Goal: Communication & Community: Answer question/provide support

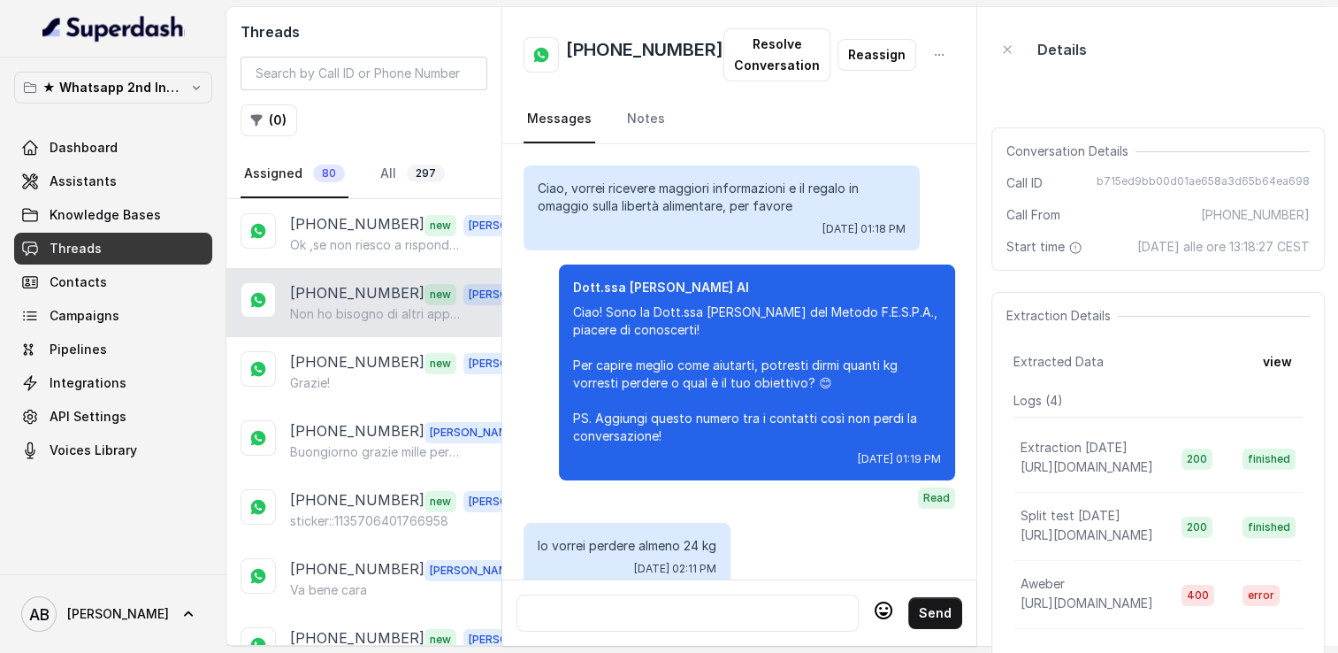
scroll to position [2091, 0]
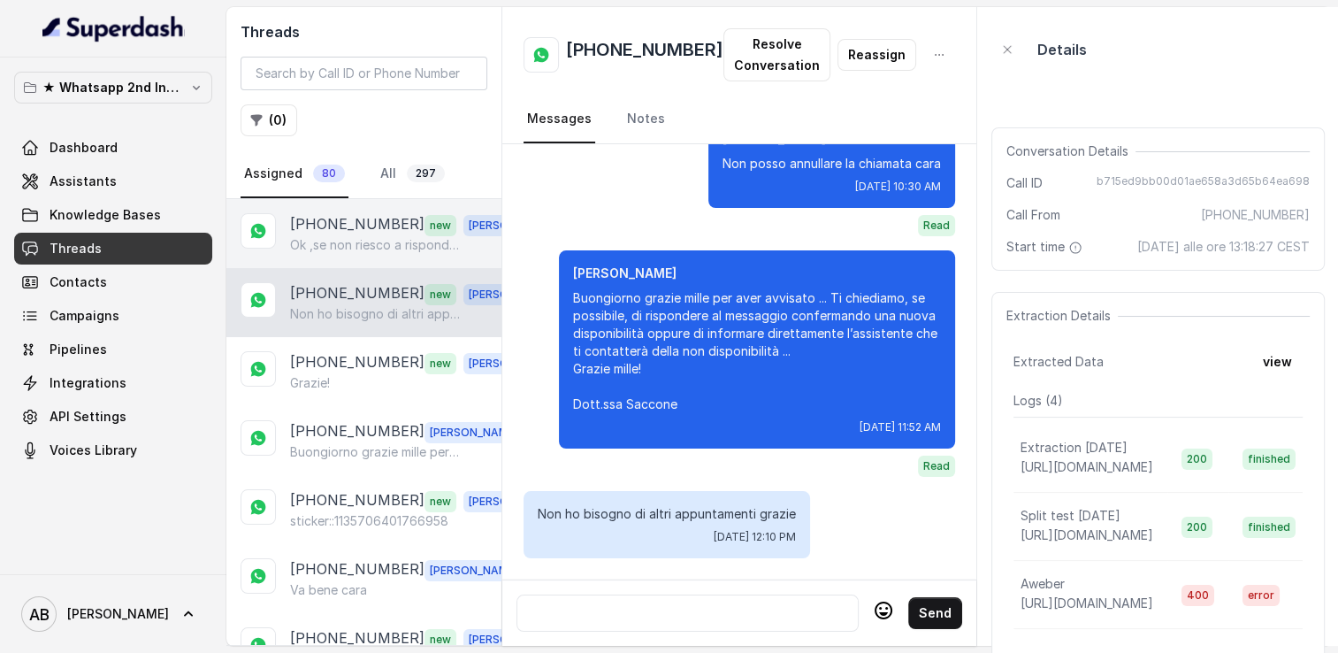
click at [368, 257] on div "[PHONE_NUMBER] new [PERSON_NAME] ,se non riesco a rispondere ti mando un messag…" at bounding box center [363, 233] width 275 height 69
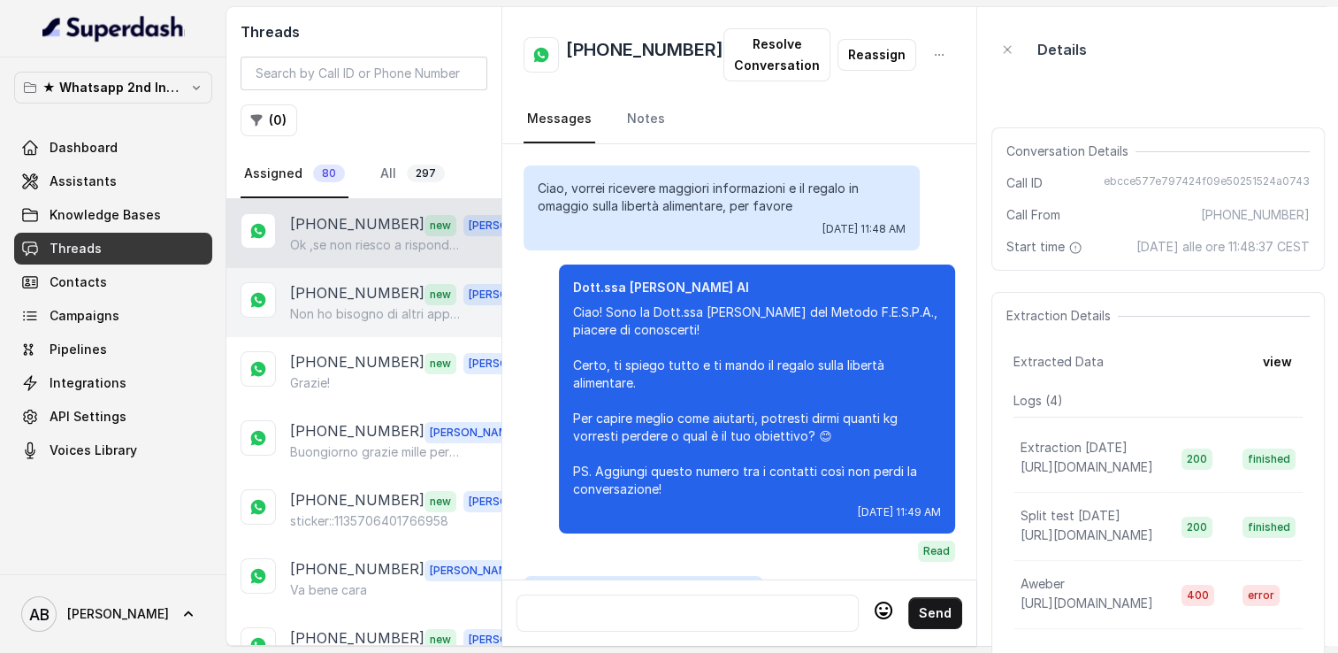
scroll to position [1705, 0]
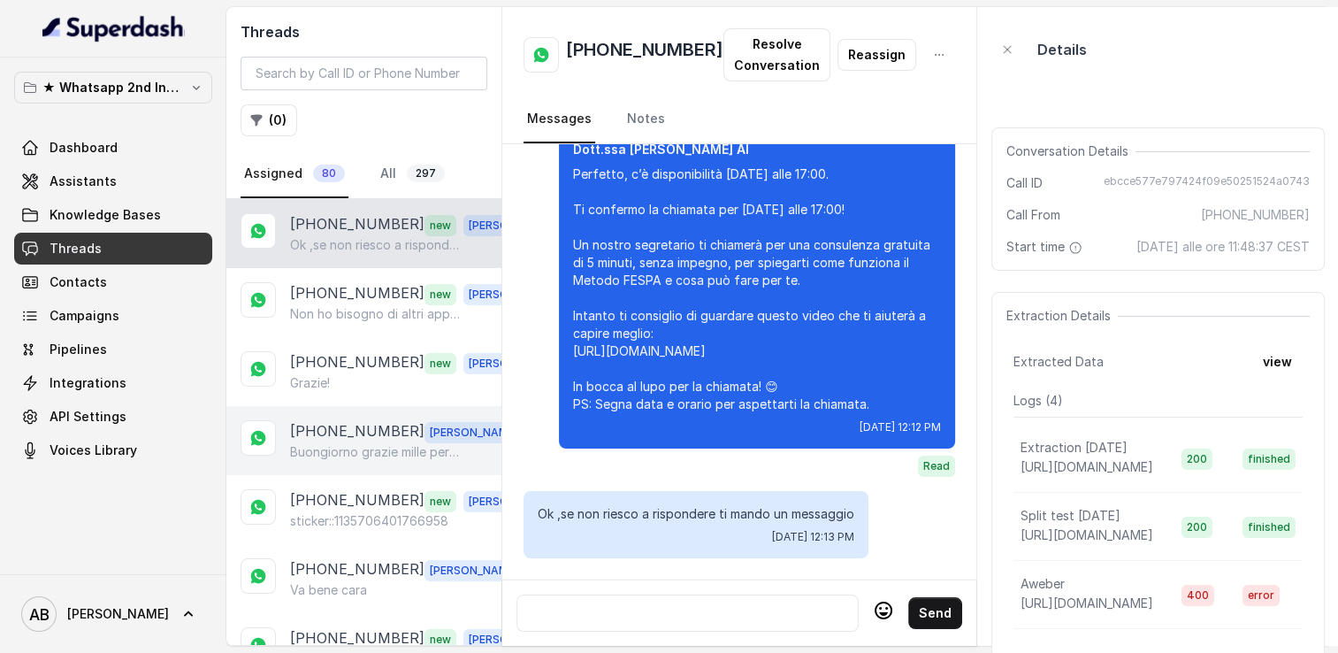
drag, startPoint x: 359, startPoint y: 341, endPoint x: 366, endPoint y: 418, distance: 78.2
click at [359, 341] on div "[PHONE_NUMBER] new [PERSON_NAME]!" at bounding box center [363, 371] width 275 height 69
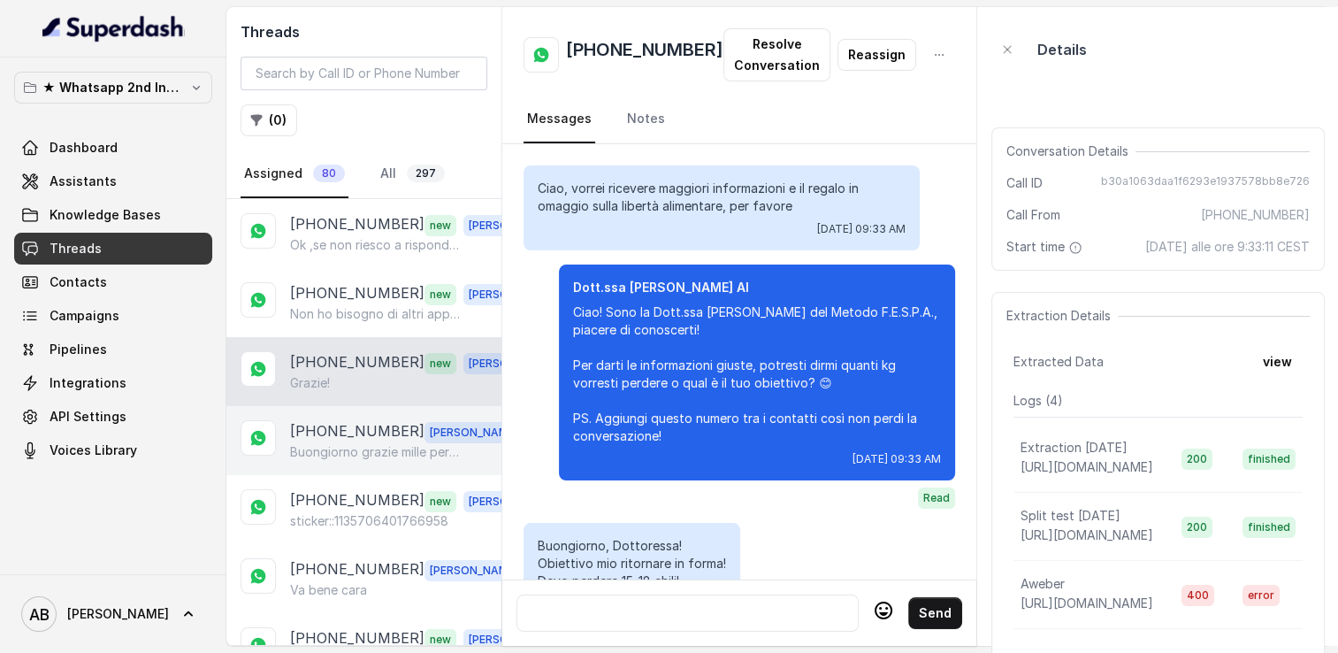
scroll to position [2332, 0]
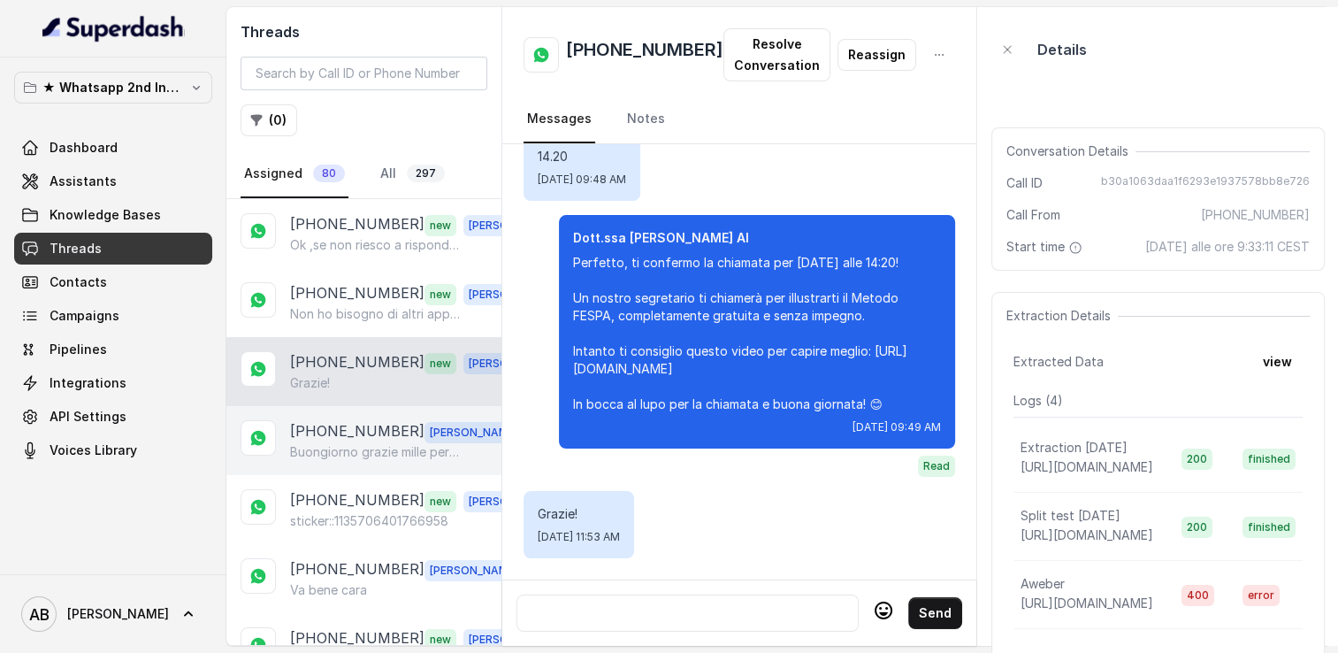
click at [366, 420] on p "[PHONE_NUMBER]" at bounding box center [357, 431] width 134 height 23
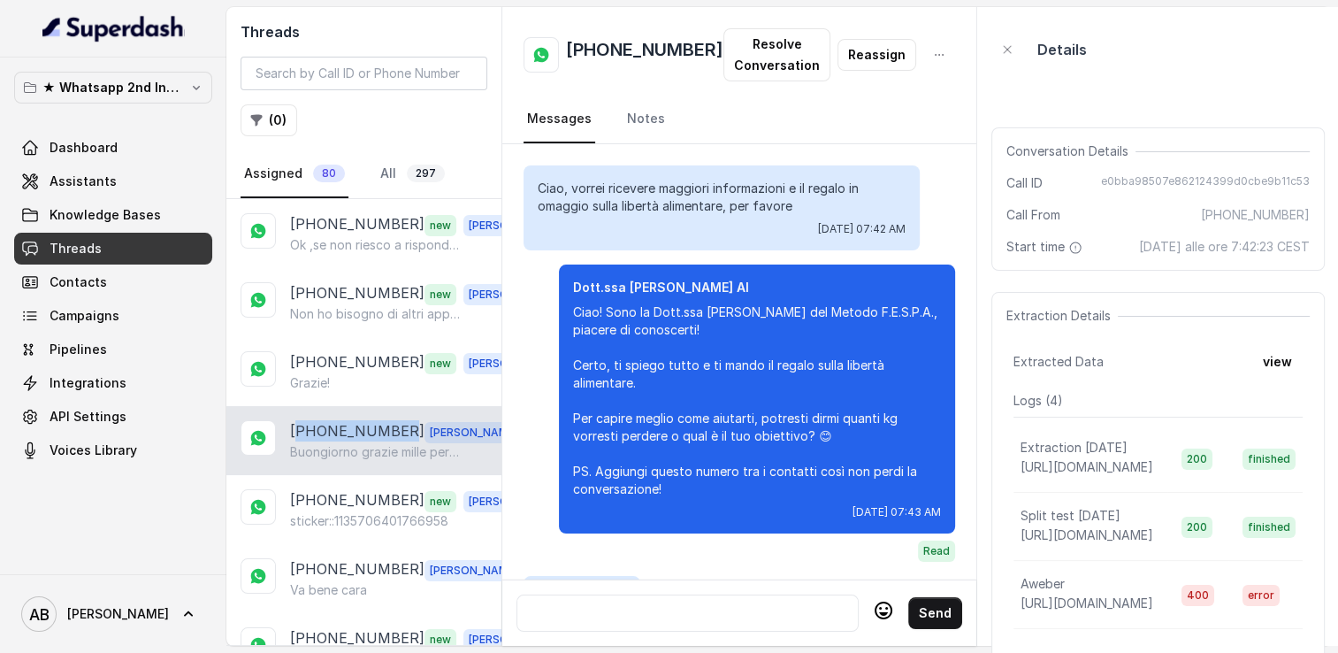
scroll to position [2700, 0]
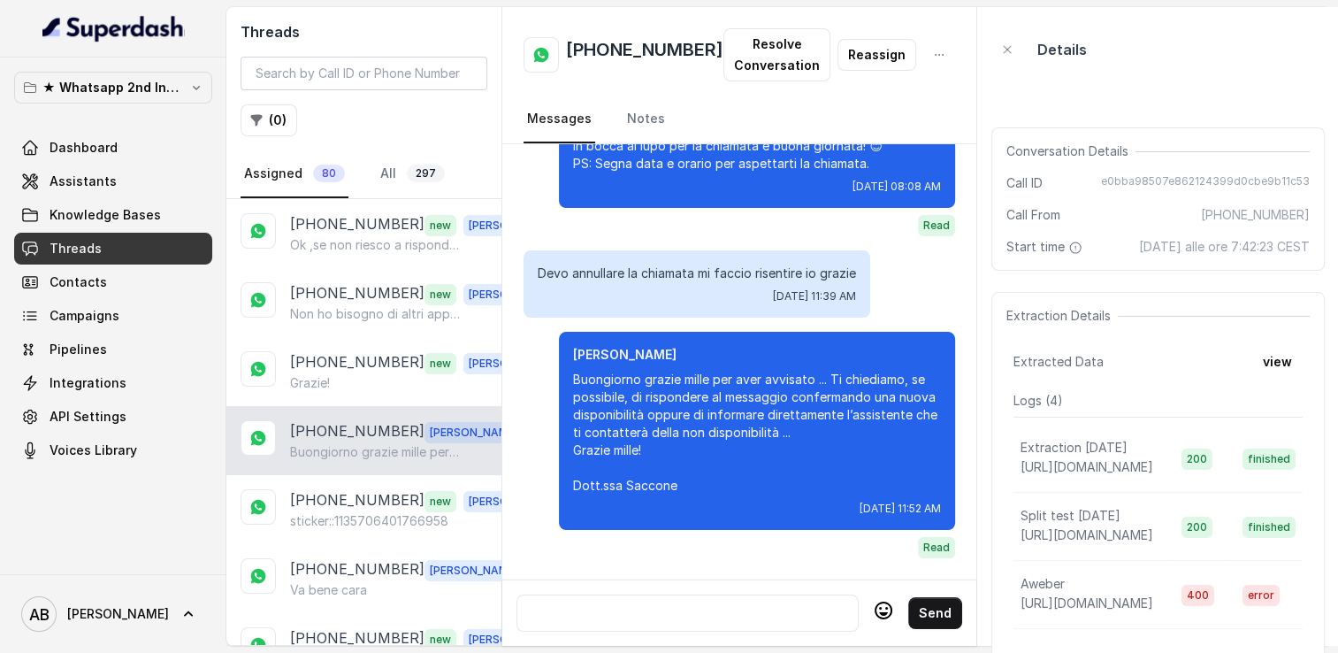
click at [696, 609] on div at bounding box center [688, 612] width 326 height 21
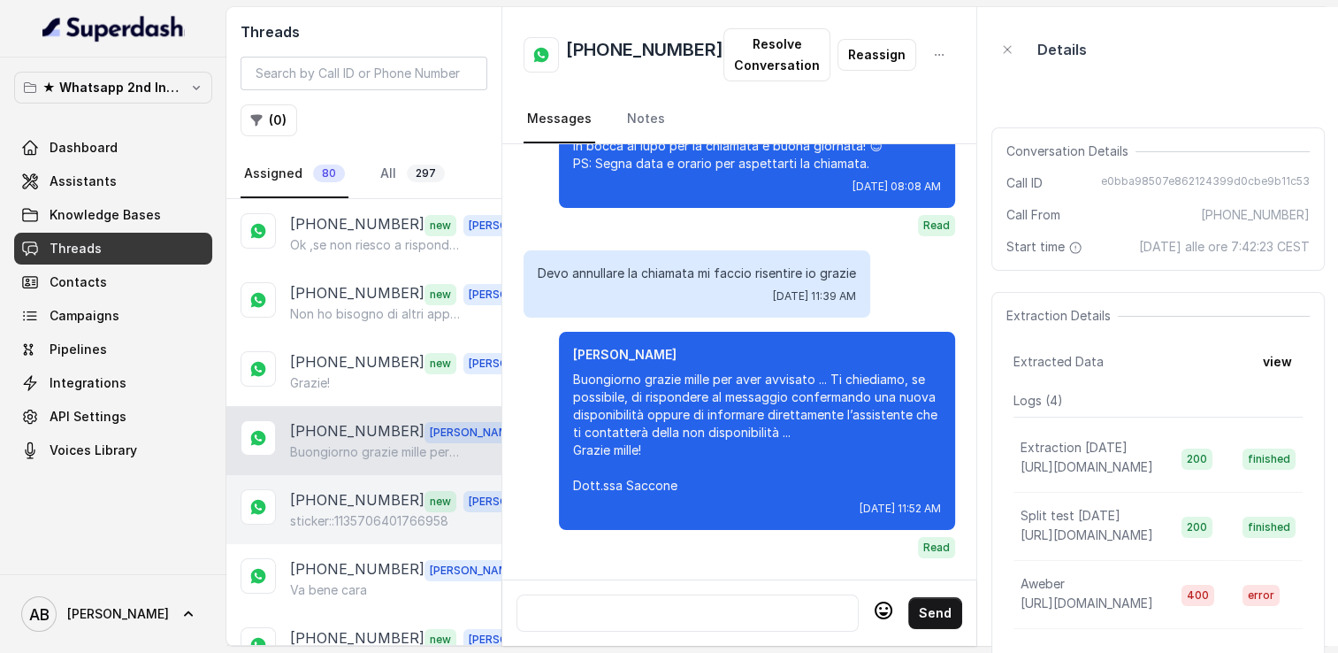
click at [350, 484] on div "[PHONE_NUMBER] new [PERSON_NAME]::1135706401766958" at bounding box center [363, 509] width 275 height 69
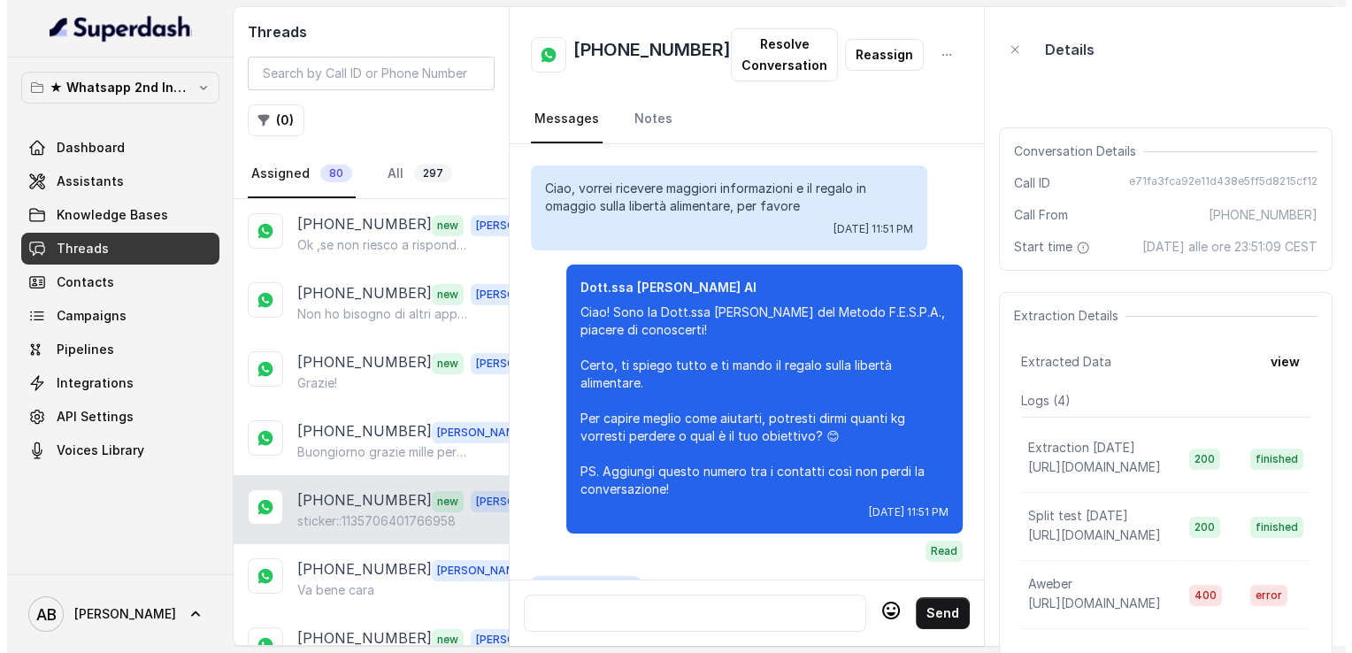
scroll to position [2494, 0]
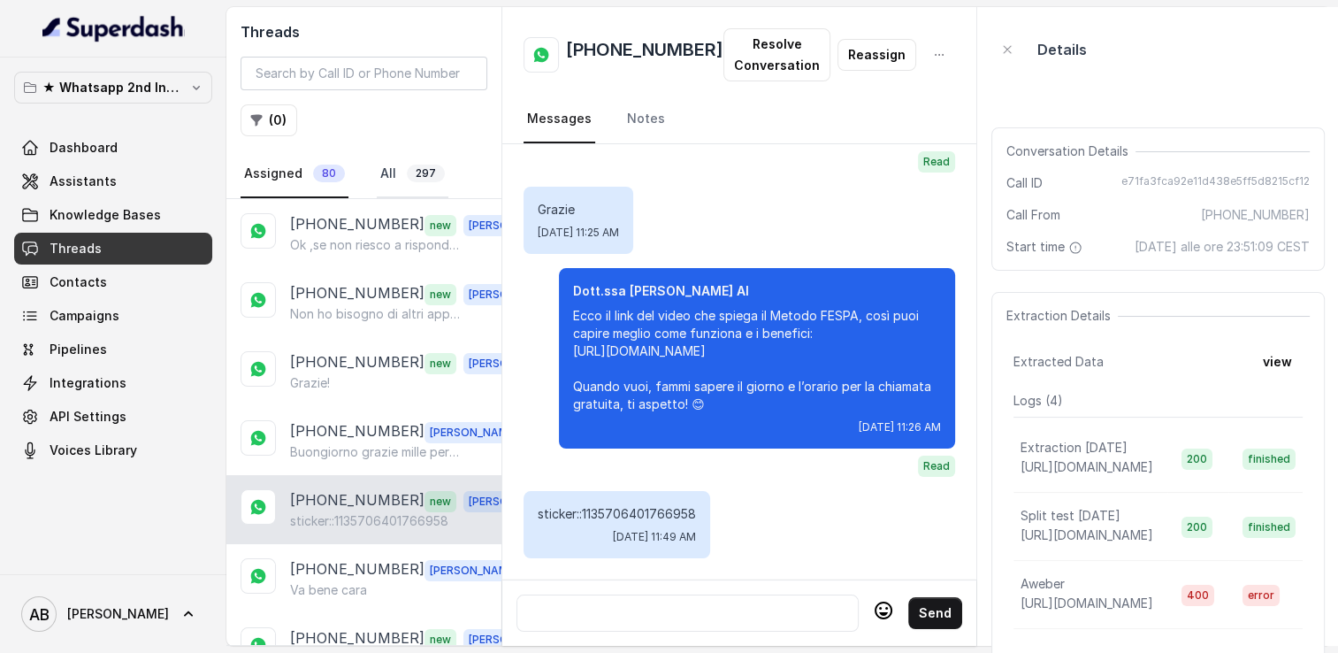
click at [387, 175] on link "All 297" at bounding box center [413, 174] width 72 height 48
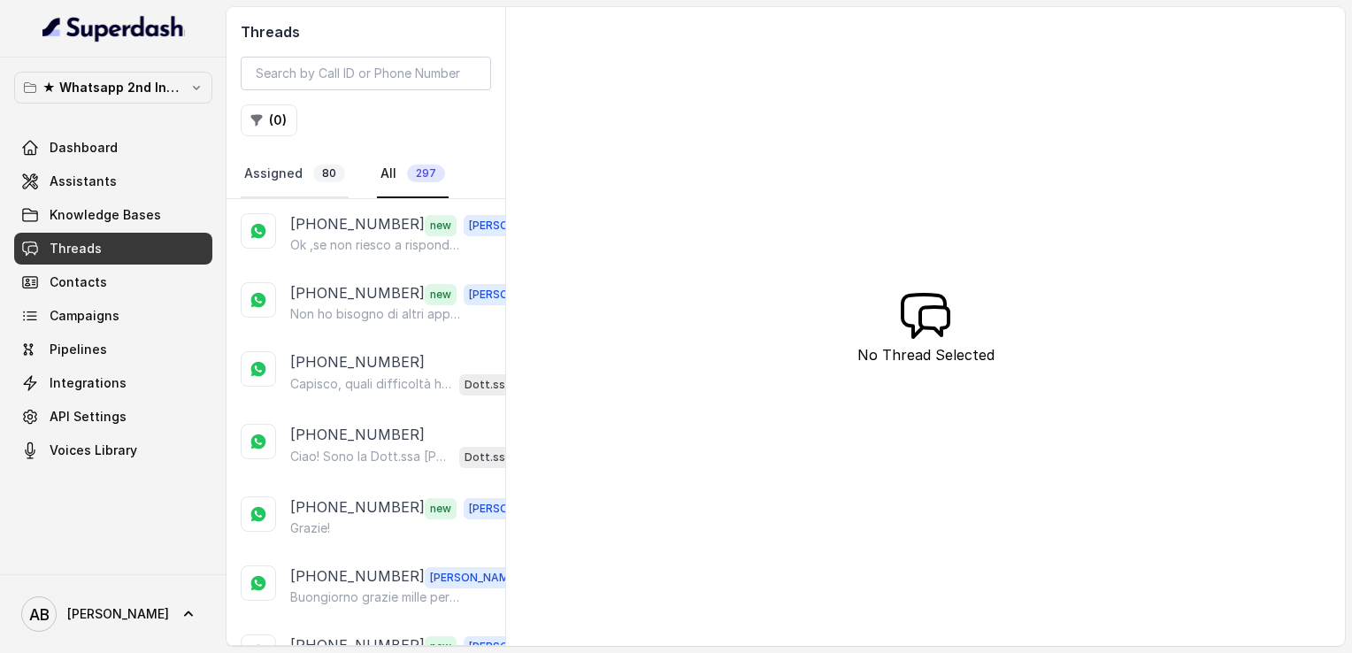
click at [272, 181] on link "Assigned 80" at bounding box center [295, 174] width 108 height 48
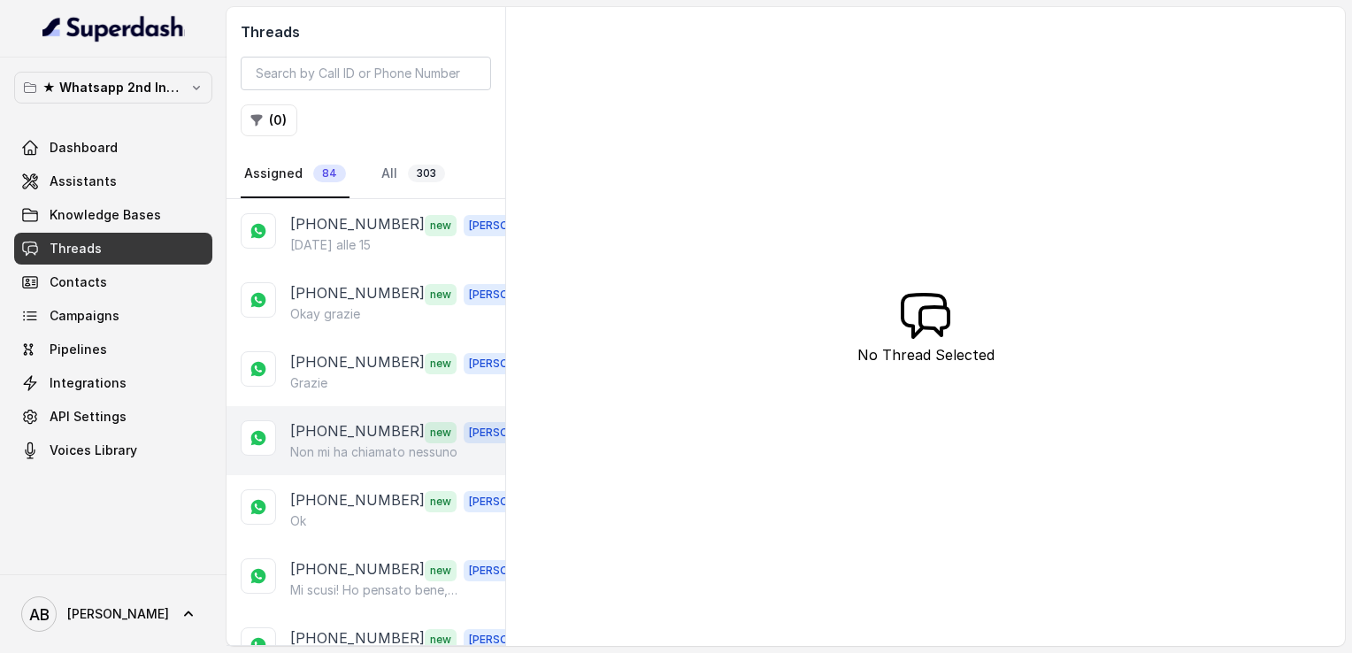
click at [334, 431] on p "[PHONE_NUMBER]" at bounding box center [357, 431] width 134 height 23
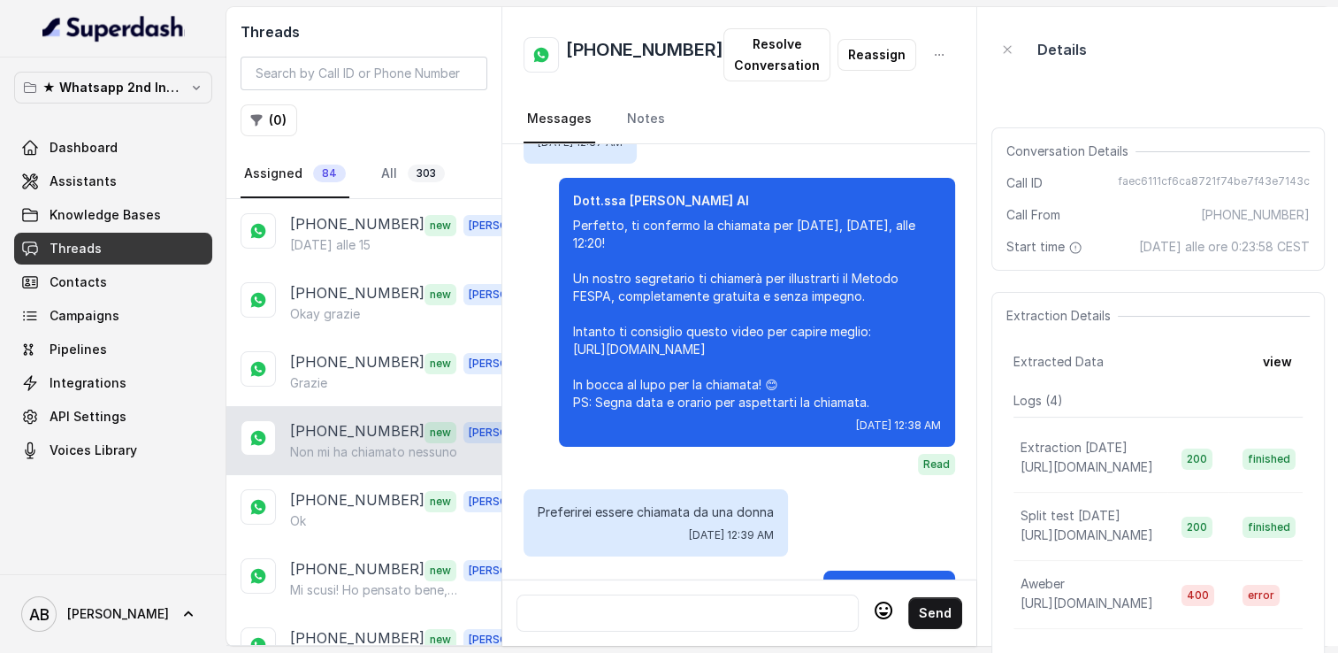
scroll to position [1691, 0]
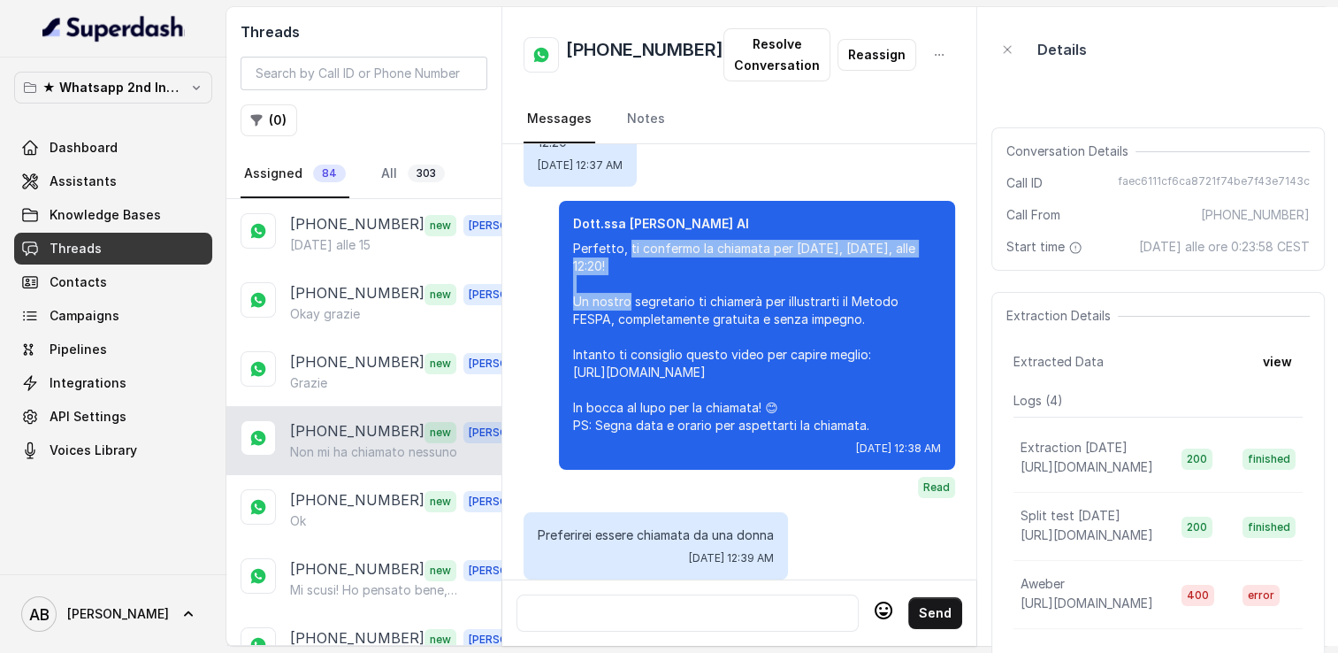
drag, startPoint x: 598, startPoint y: 226, endPoint x: 677, endPoint y: 255, distance: 84.0
click at [677, 255] on p "Perfetto, ti confermo la chiamata per [DATE], [DATE], alle 12:20! Un nostro seg…" at bounding box center [757, 337] width 368 height 195
drag, startPoint x: 598, startPoint y: 231, endPoint x: 673, endPoint y: 249, distance: 77.2
click at [673, 249] on p "Perfetto, ti confermo la chiamata per domani, martedì 26 agosto, alle 12:20! Un…" at bounding box center [757, 337] width 368 height 195
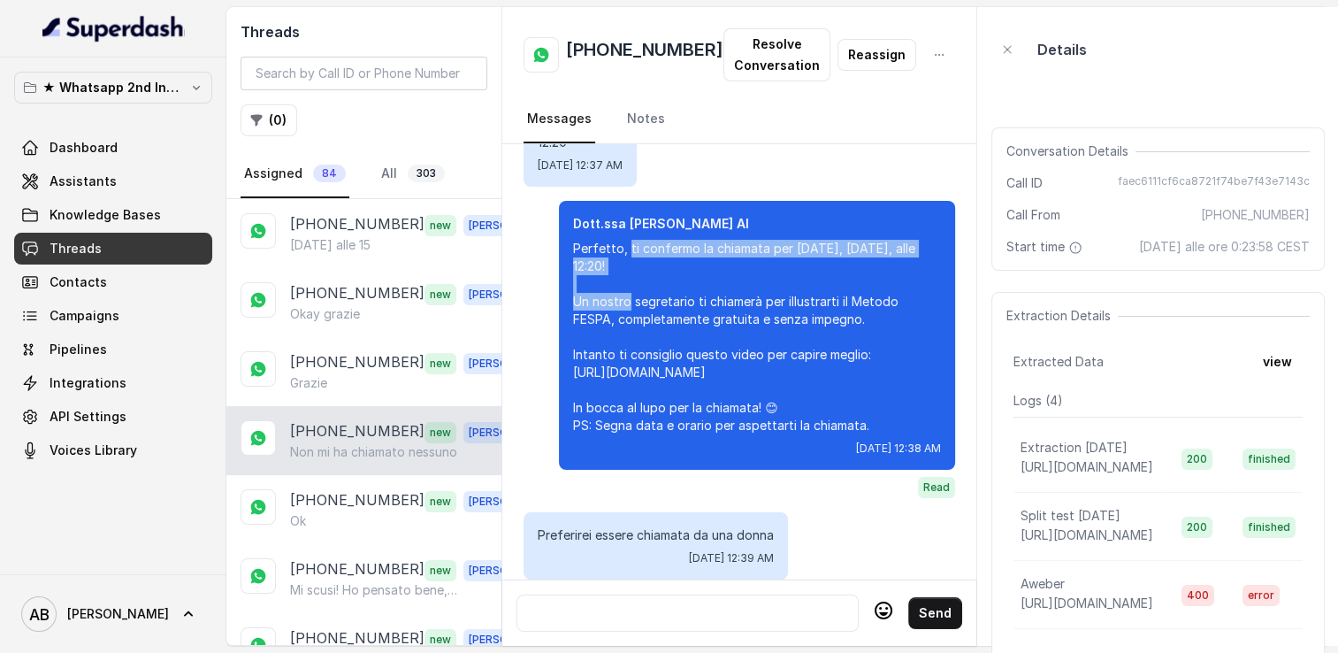
copy p "ti confermo la chiamata per domani, martedì 26 agosto, alle 12:20!"
click at [644, 607] on div at bounding box center [688, 612] width 326 height 21
paste div
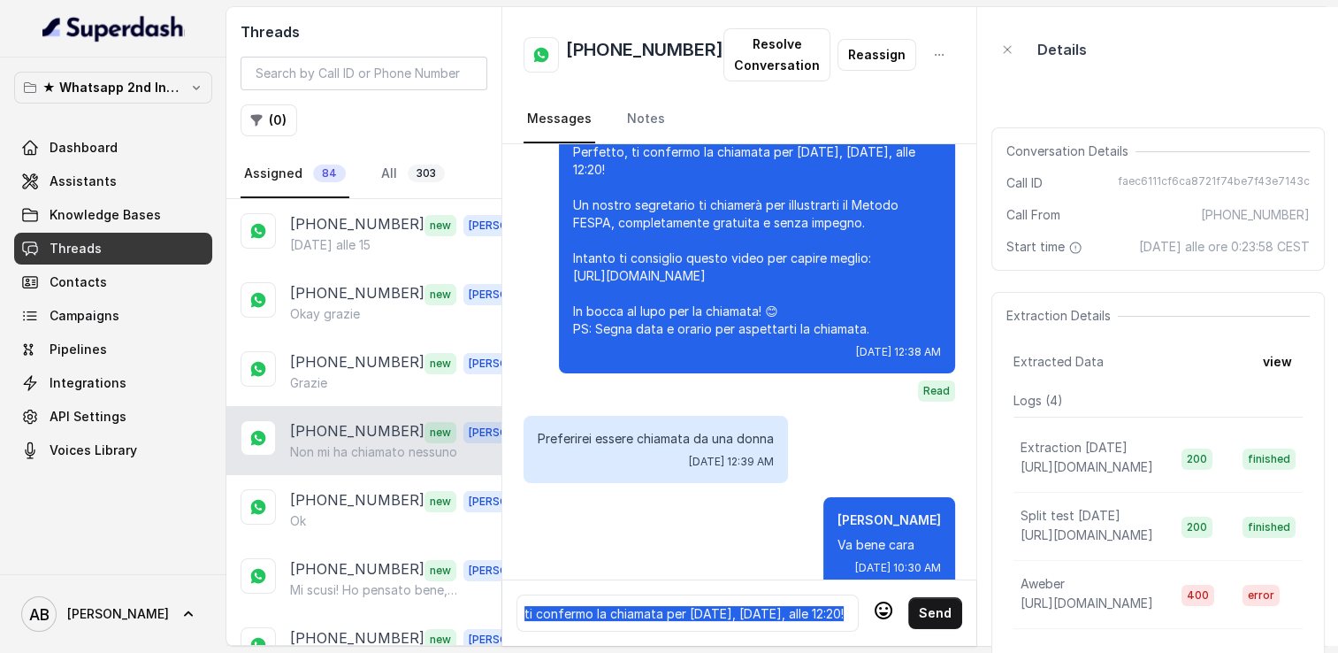
scroll to position [1957, 0]
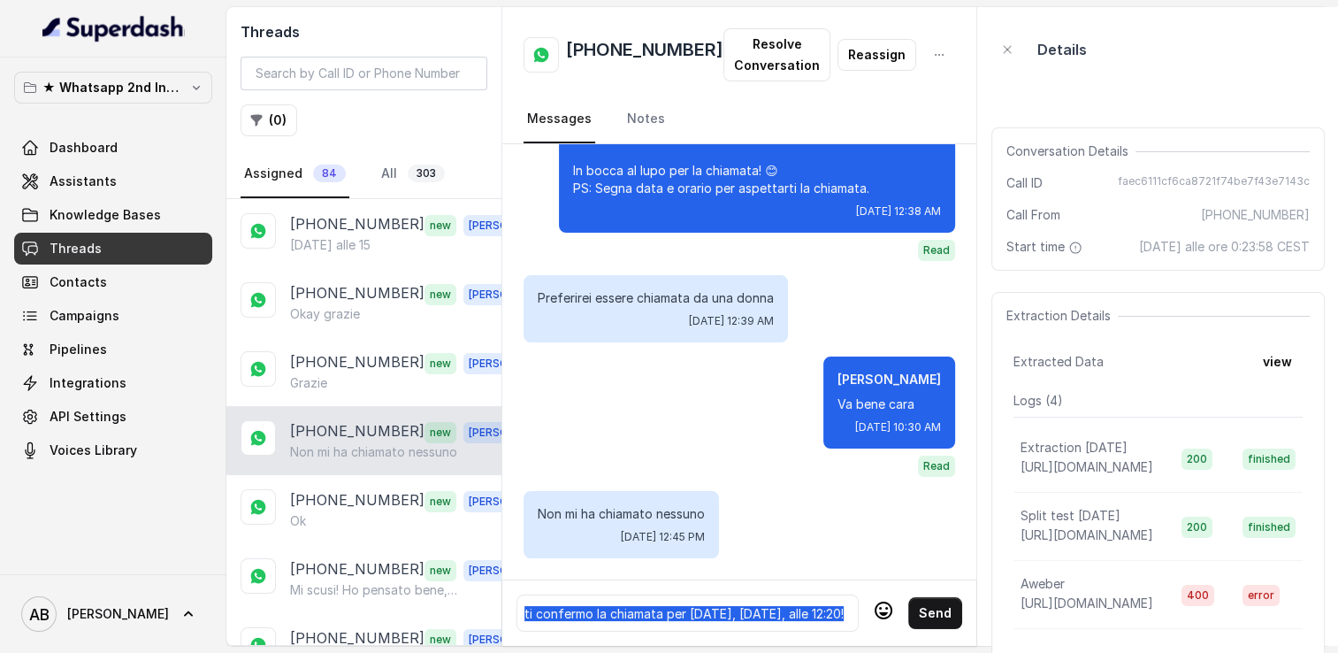
click at [529, 606] on span "ti confermo la chiamata per domani, martedì 26 agosto, alle 12:20!" at bounding box center [684, 613] width 319 height 15
click at [665, 602] on div "Ti confermo la chiamata per domani, martedì 26 agosto, alle 12:20!" at bounding box center [688, 612] width 326 height 21
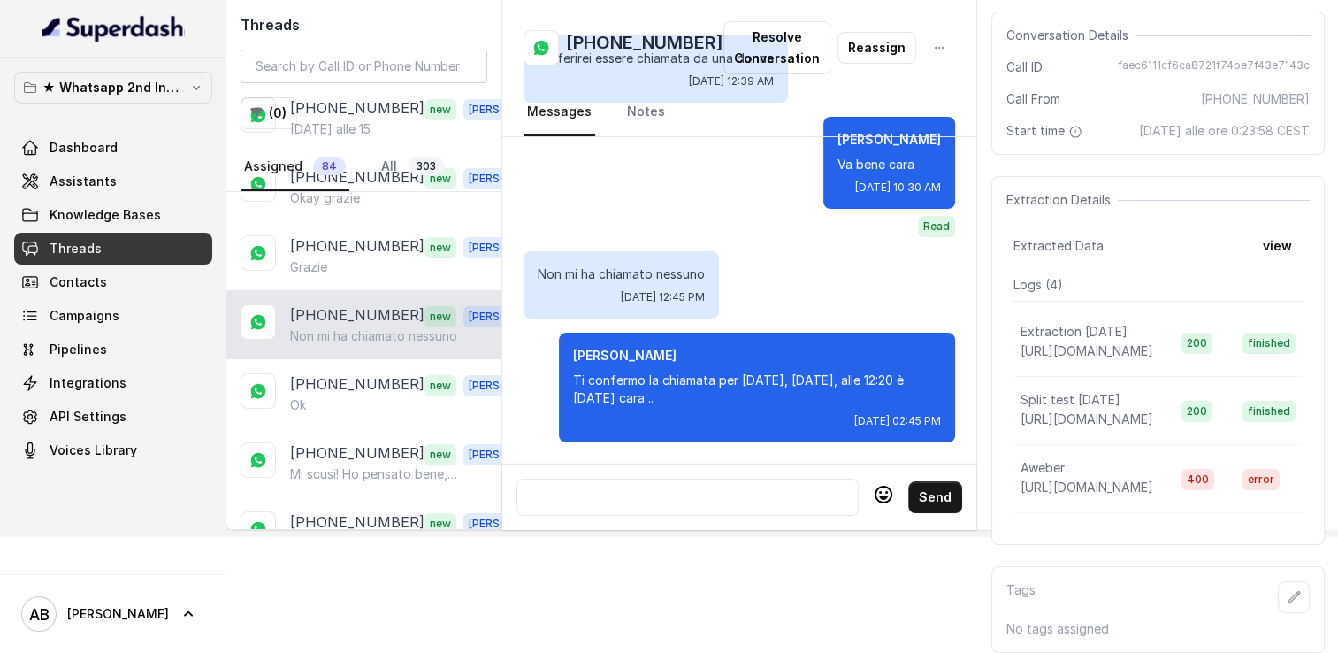
scroll to position [2080, 0]
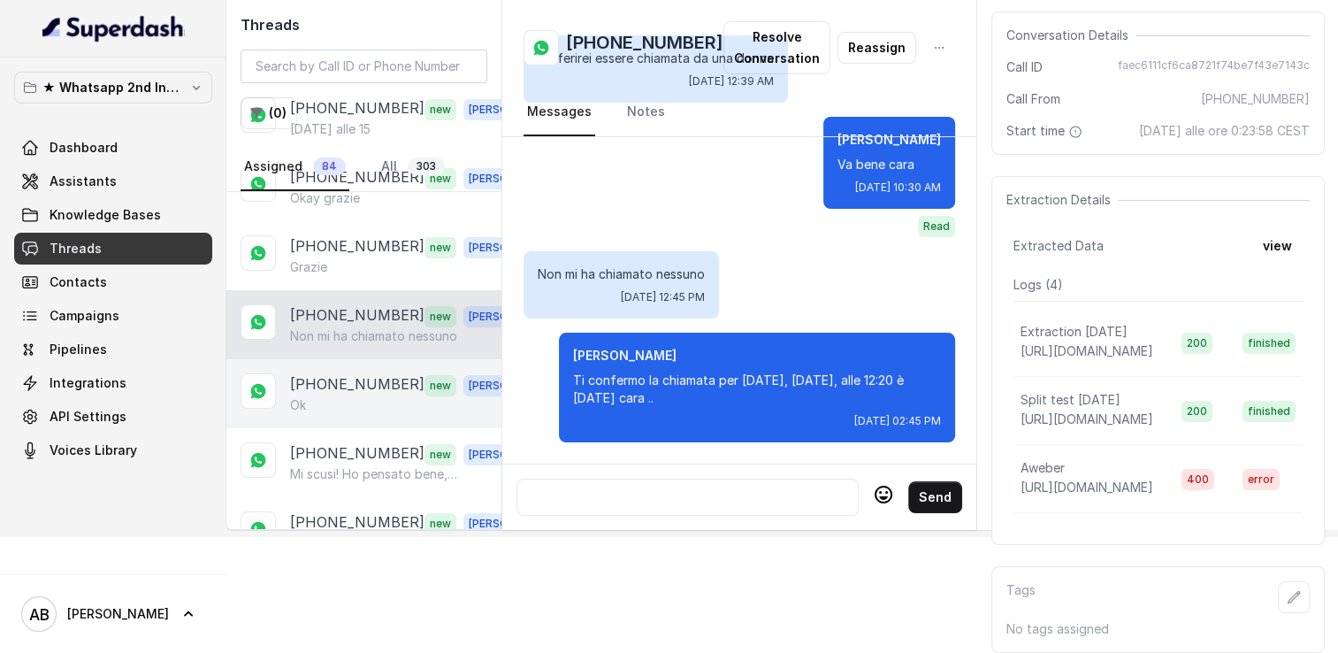
click at [329, 373] on p "[PHONE_NUMBER]" at bounding box center [357, 384] width 134 height 23
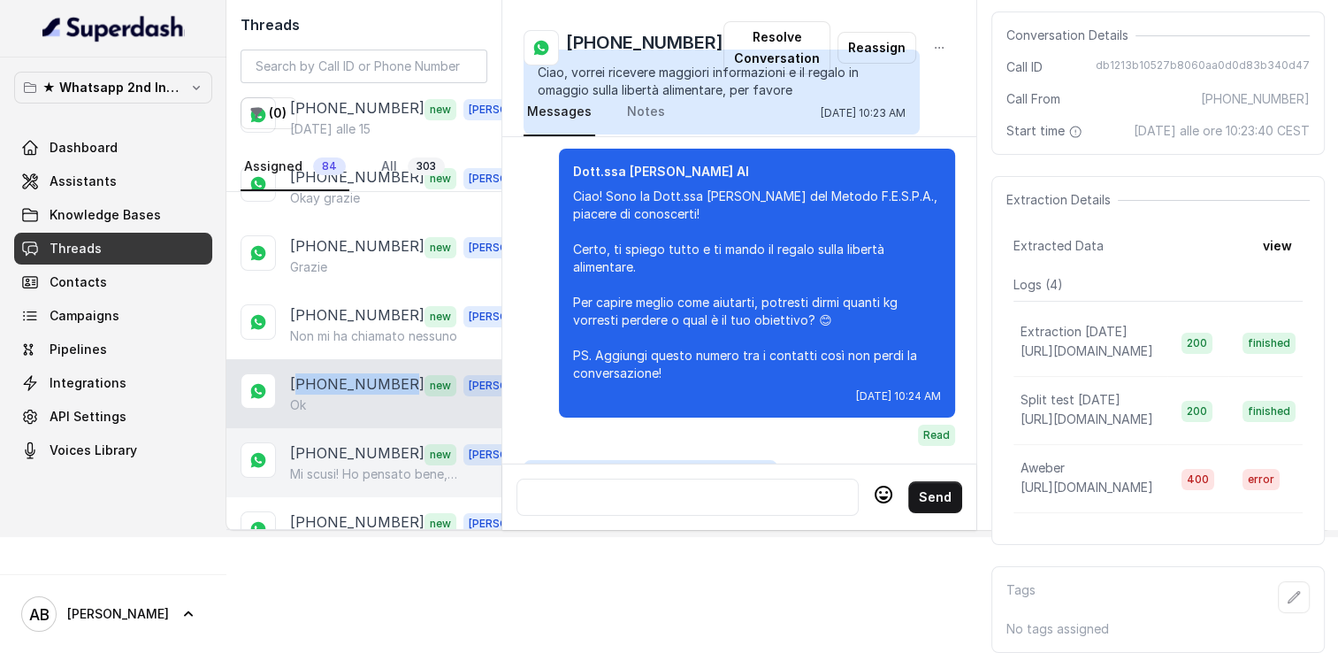
scroll to position [1705, 0]
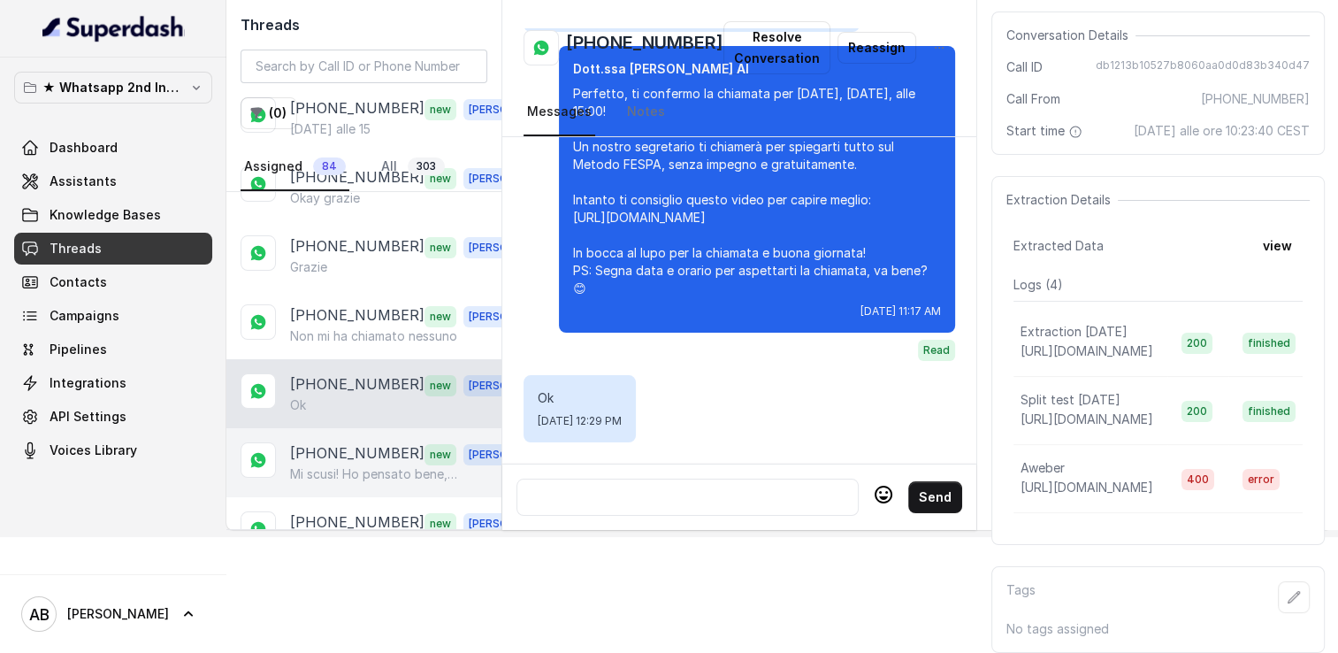
click at [355, 442] on p "[PHONE_NUMBER]" at bounding box center [357, 453] width 134 height 23
click at [355, 428] on div "+393495363853 new Alessandro Mi scusi! Ho pensato bene, ho cambiato idea! Non m…" at bounding box center [363, 462] width 275 height 69
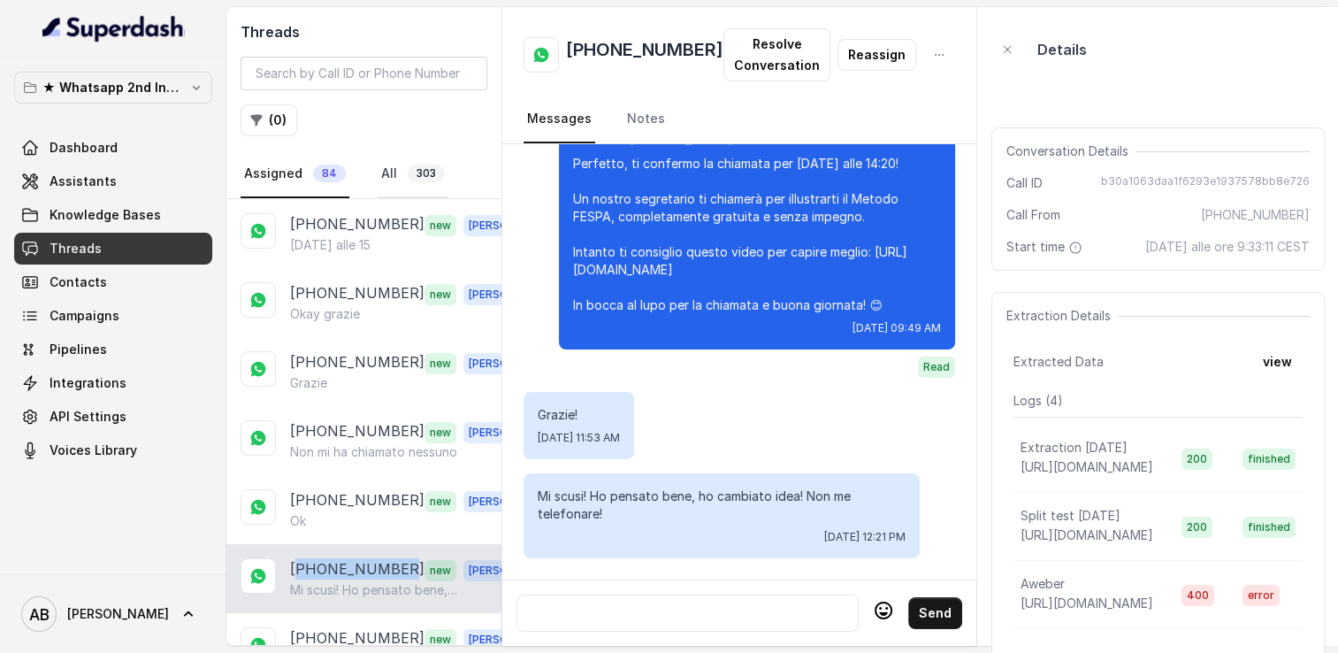
click at [387, 172] on link "All 303" at bounding box center [413, 174] width 71 height 48
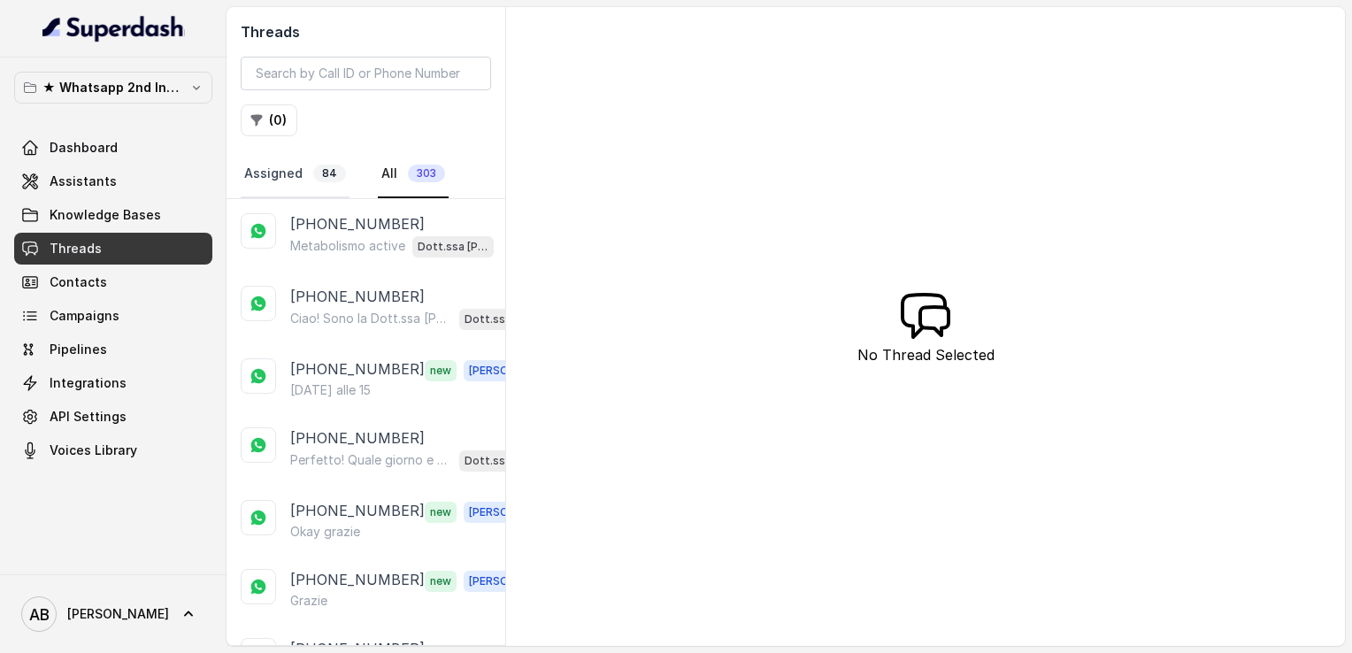
click at [320, 177] on span "84" at bounding box center [329, 174] width 33 height 18
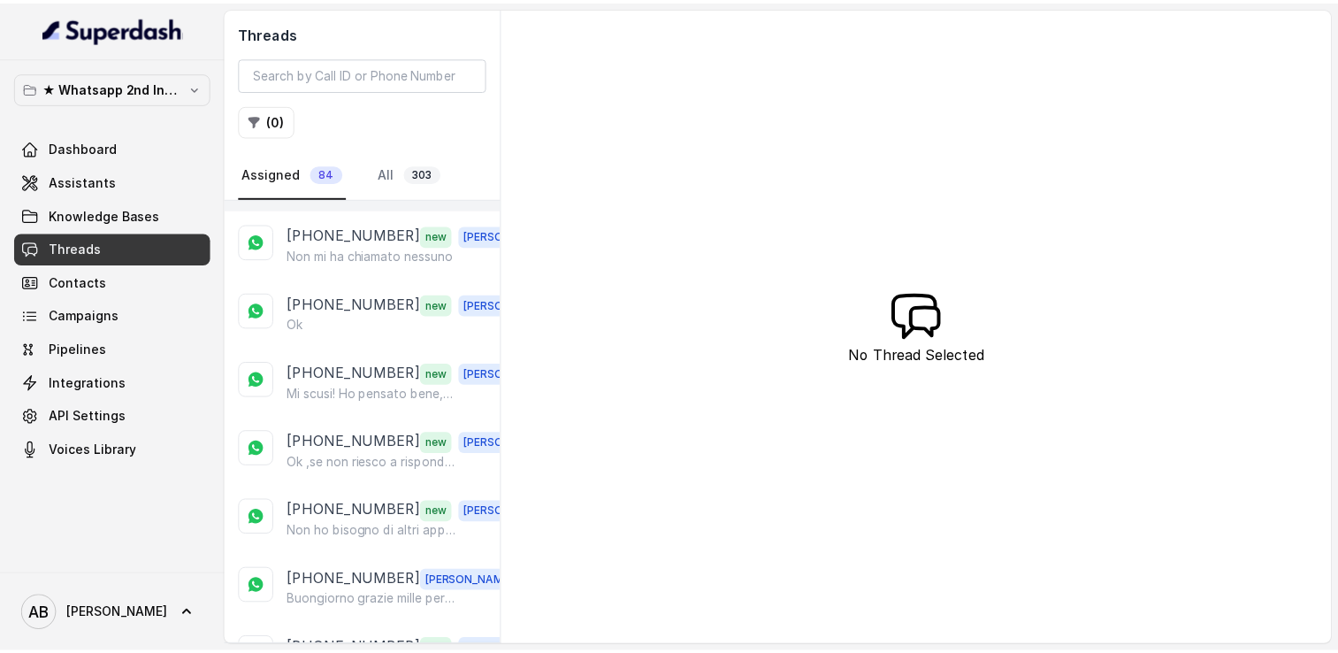
scroll to position [265, 0]
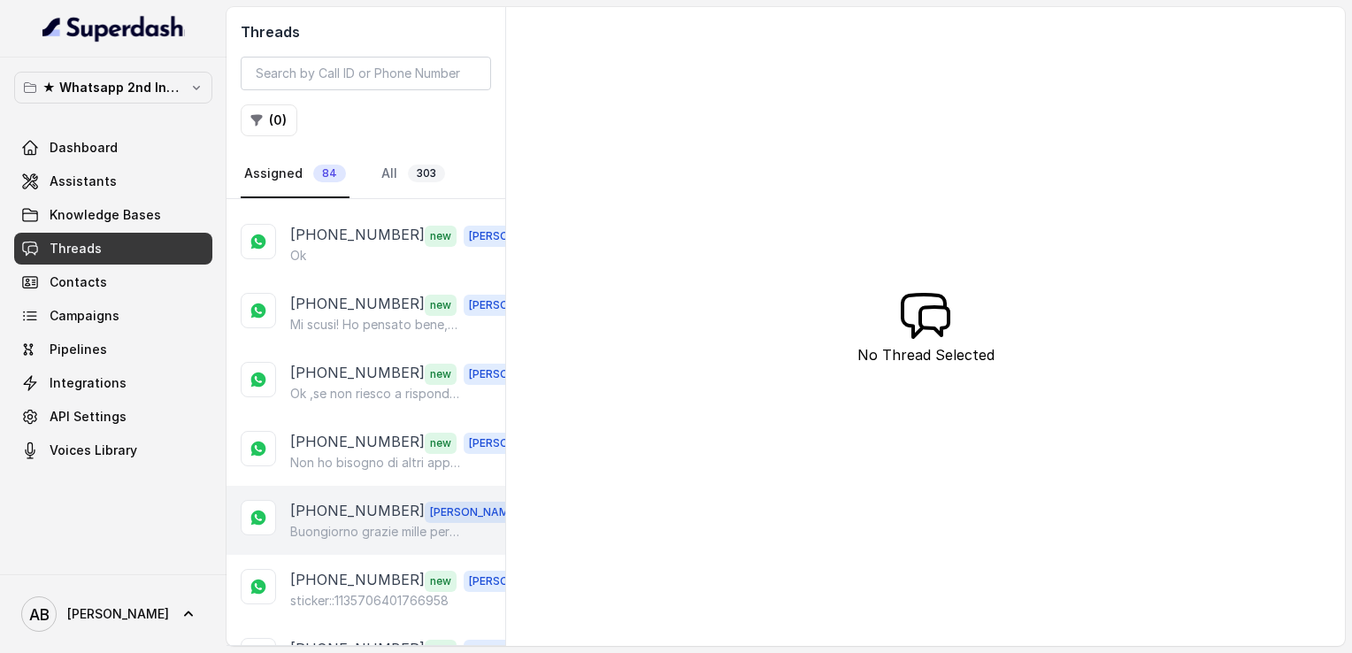
click at [373, 504] on p "[PHONE_NUMBER]" at bounding box center [357, 511] width 134 height 23
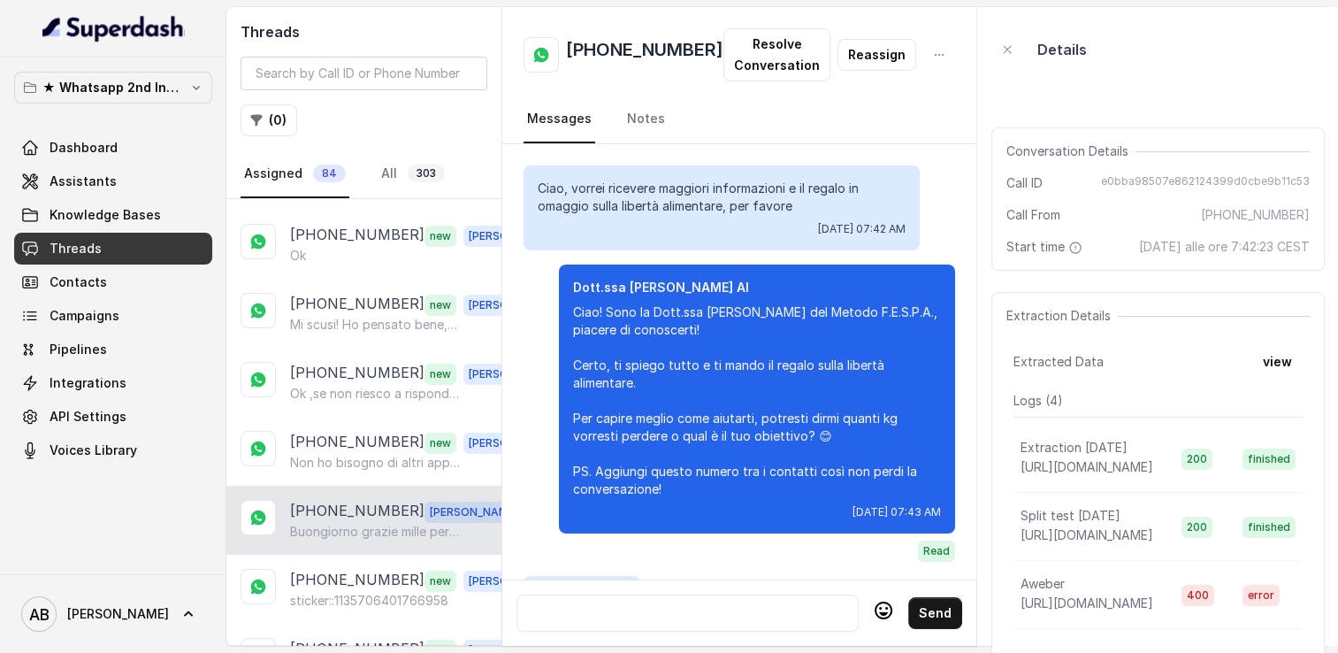
scroll to position [2700, 0]
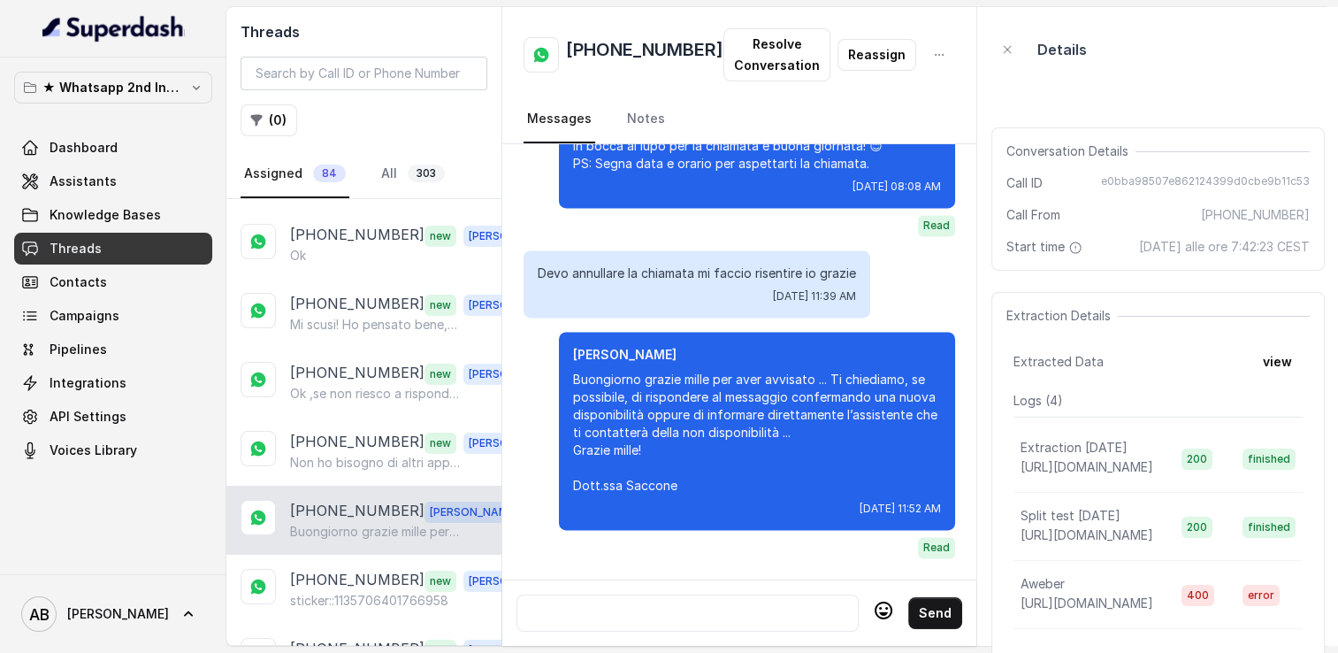
click at [573, 371] on p "Buongiorno grazie mille per aver avvisato ... Ti chiediamo, se possibile, di ri…" at bounding box center [757, 433] width 368 height 124
click at [635, 377] on p "Buongiorno grazie mille per aver avvisato ... Ti chiediamo, se possibile, di ri…" at bounding box center [757, 433] width 368 height 124
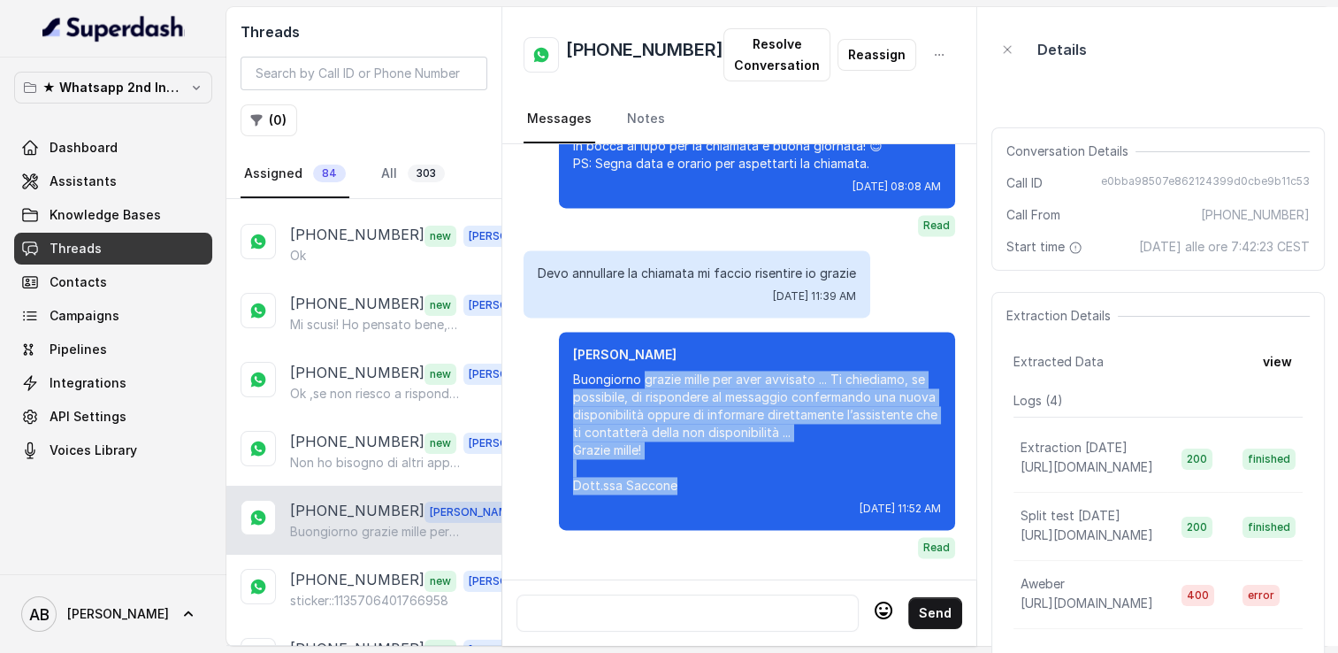
drag, startPoint x: 619, startPoint y: 366, endPoint x: 709, endPoint y: 476, distance: 141.5
click at [709, 476] on p "Buongiorno grazie mille per aver avvisato ... Ti chiediamo, se possibile, di ri…" at bounding box center [757, 433] width 368 height 124
copy p "grazie mille per aver avvisato ... Ti chiediamo, se possibile, di rispondere al…"
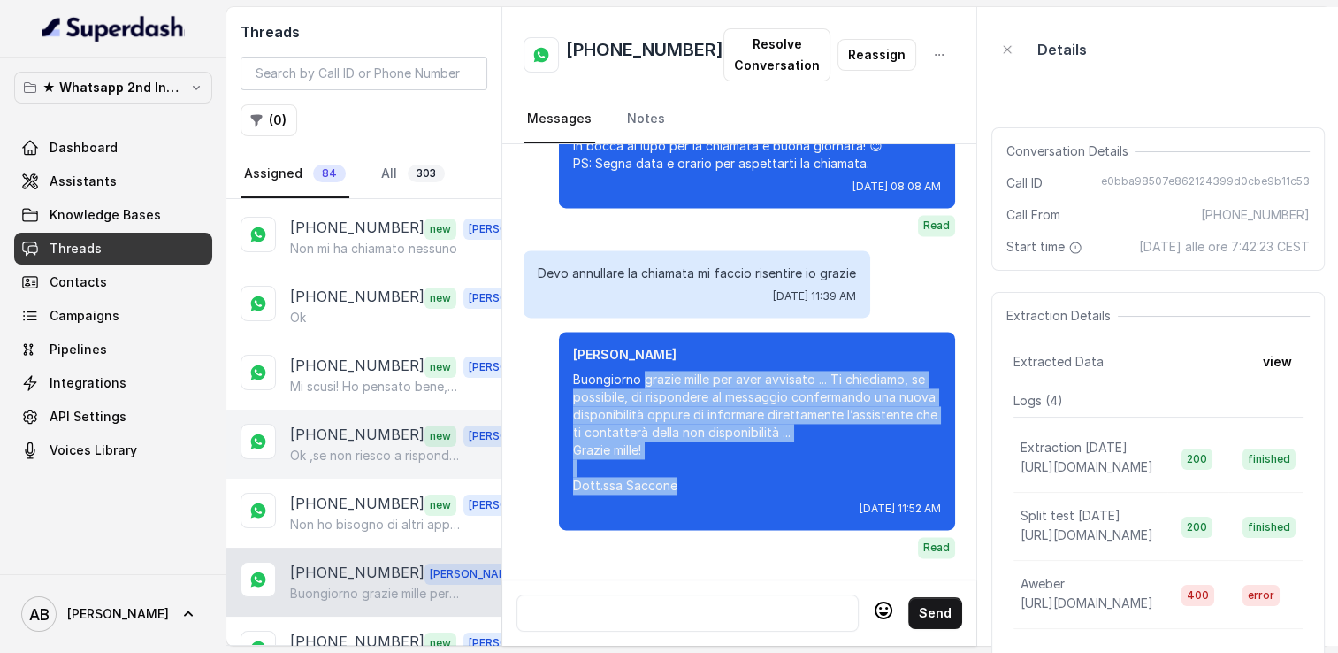
scroll to position [0, 0]
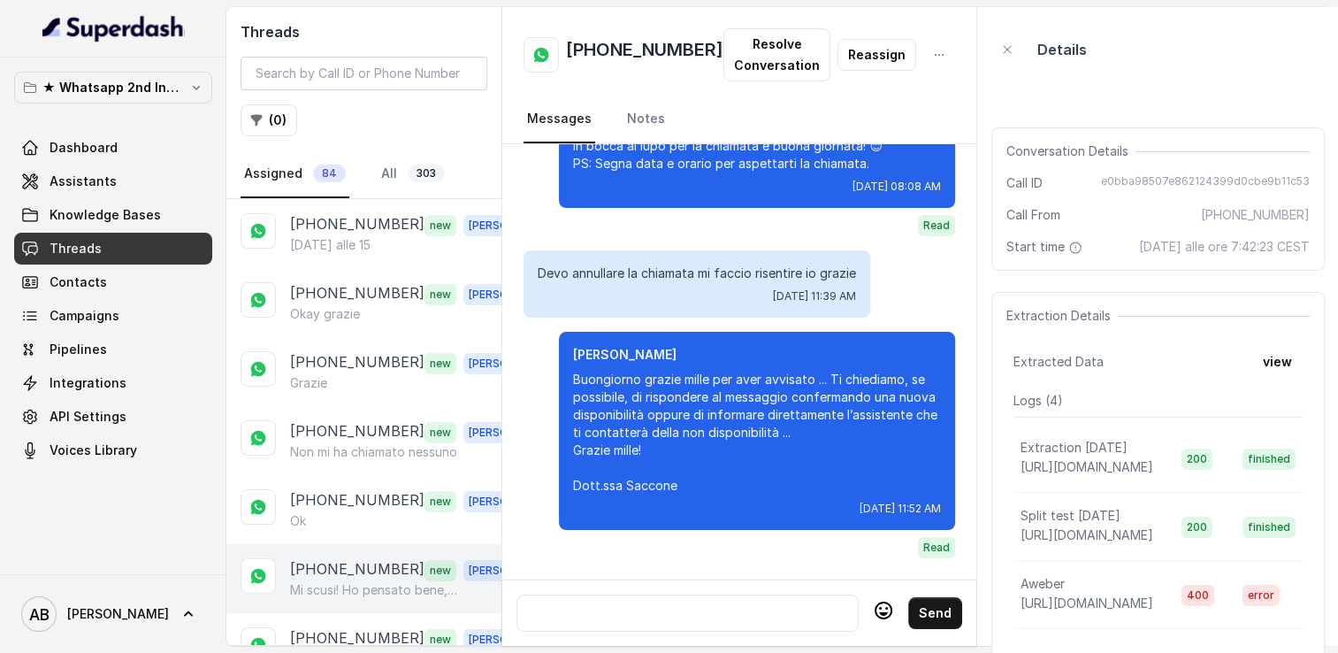
click at [368, 552] on div "+393495363853 new Alessandro Mi scusi! Ho pensato bene, ho cambiato idea! Non m…" at bounding box center [363, 578] width 275 height 69
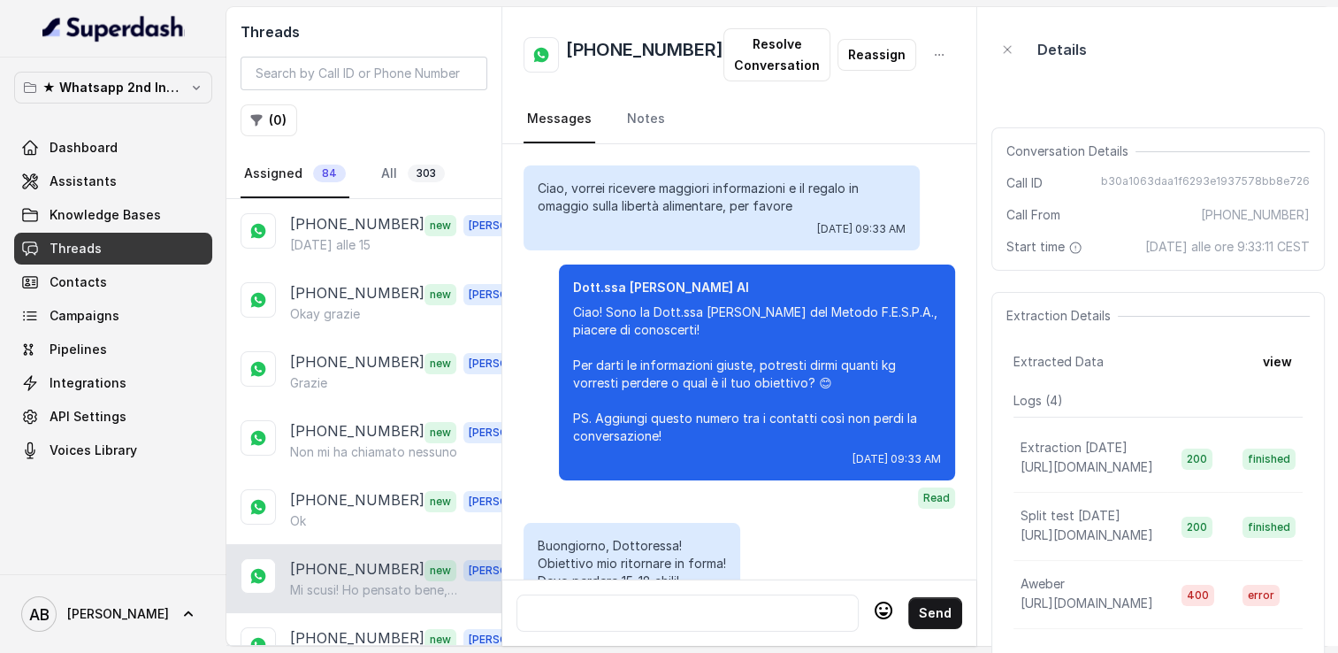
scroll to position [2431, 0]
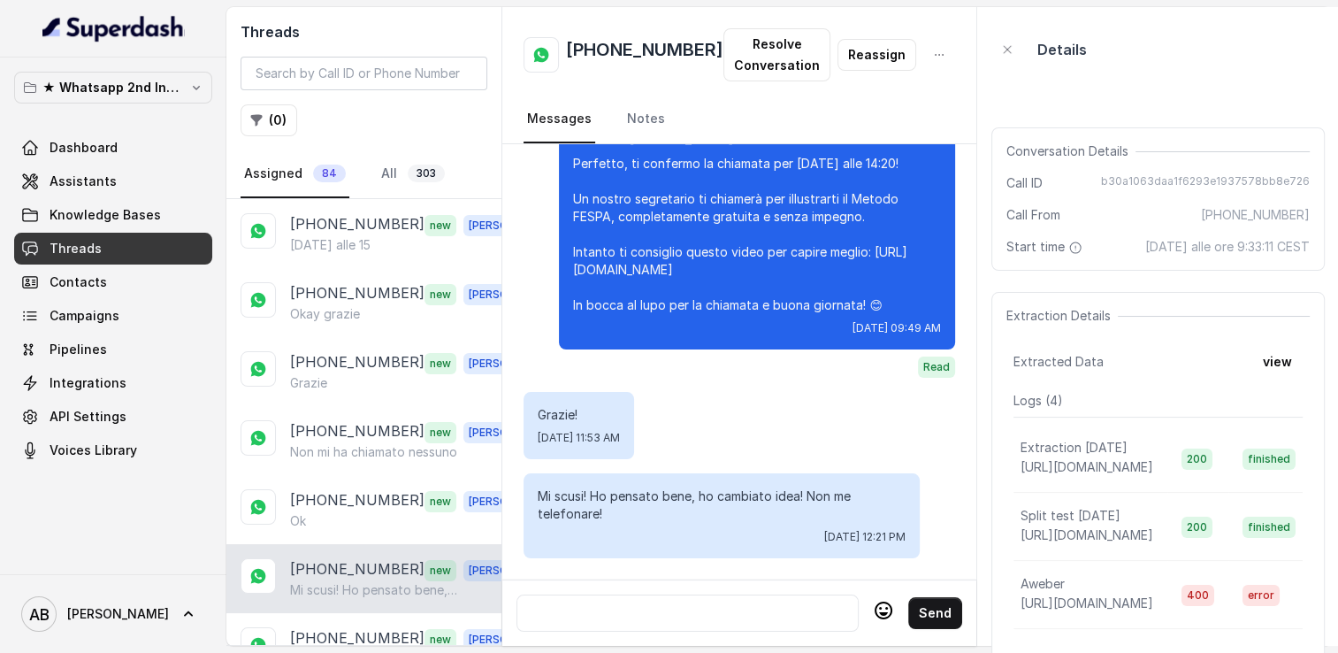
click at [637, 606] on div at bounding box center [688, 612] width 326 height 21
paste div
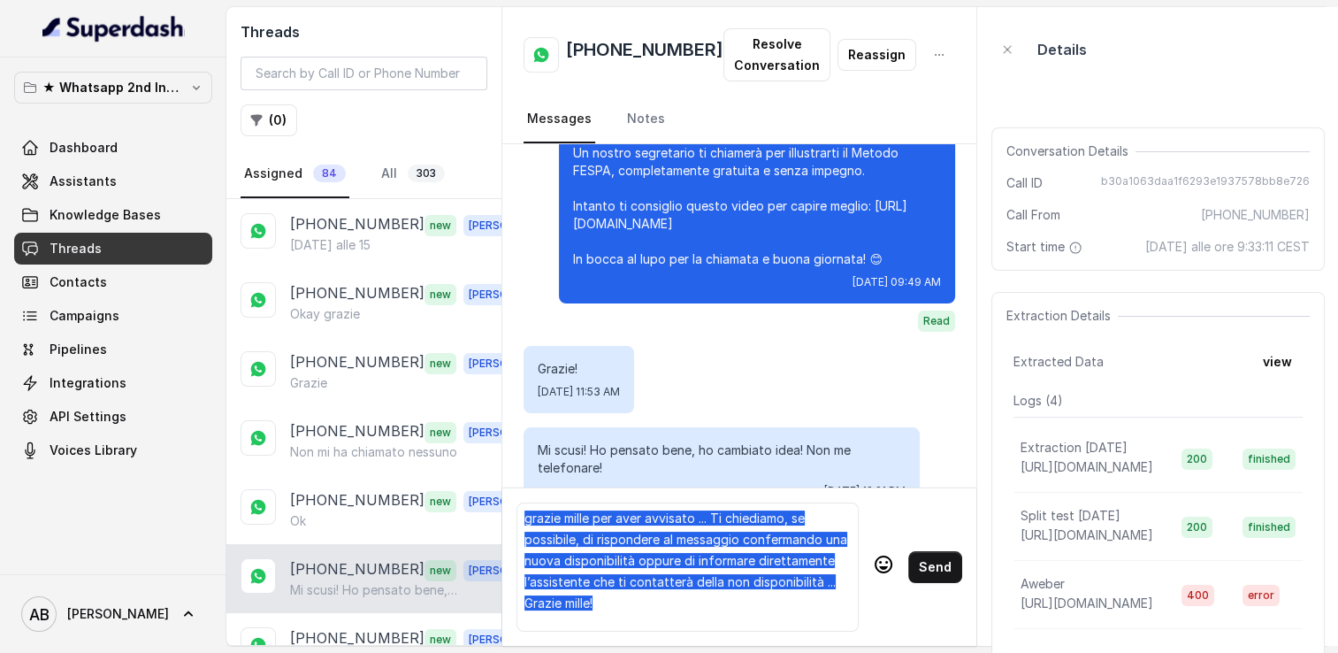
scroll to position [0, 0]
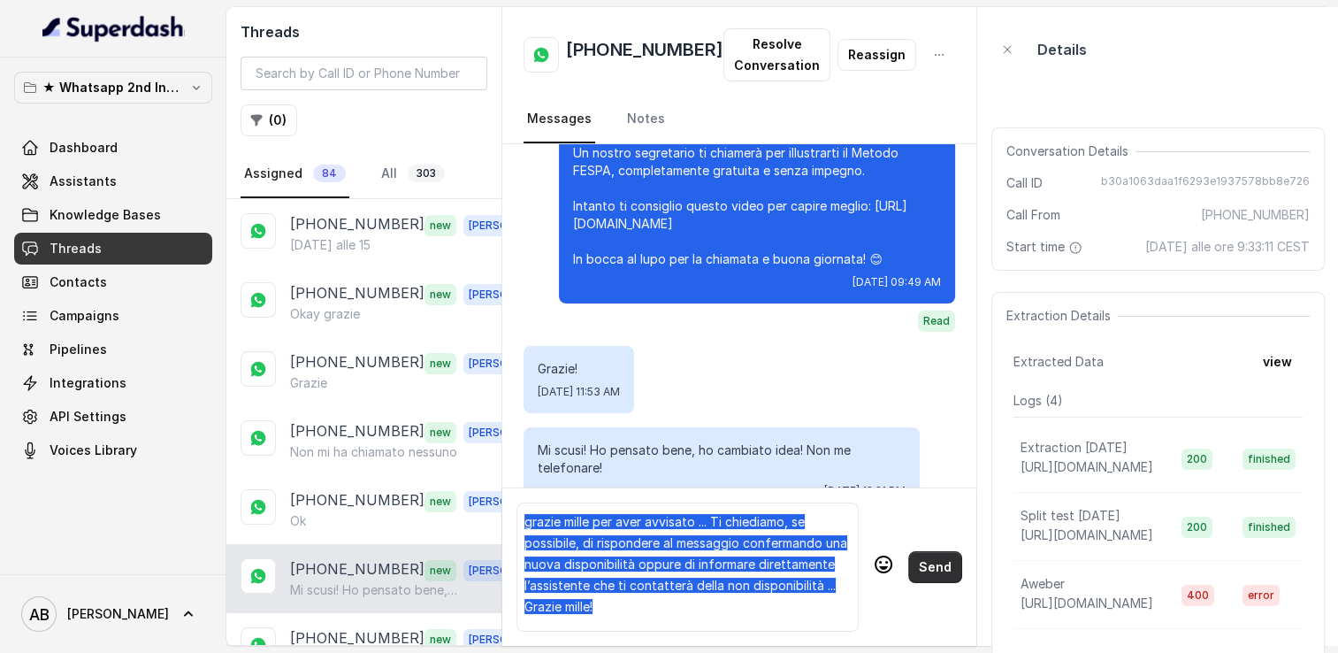
click at [927, 576] on button "Send" at bounding box center [935, 567] width 54 height 32
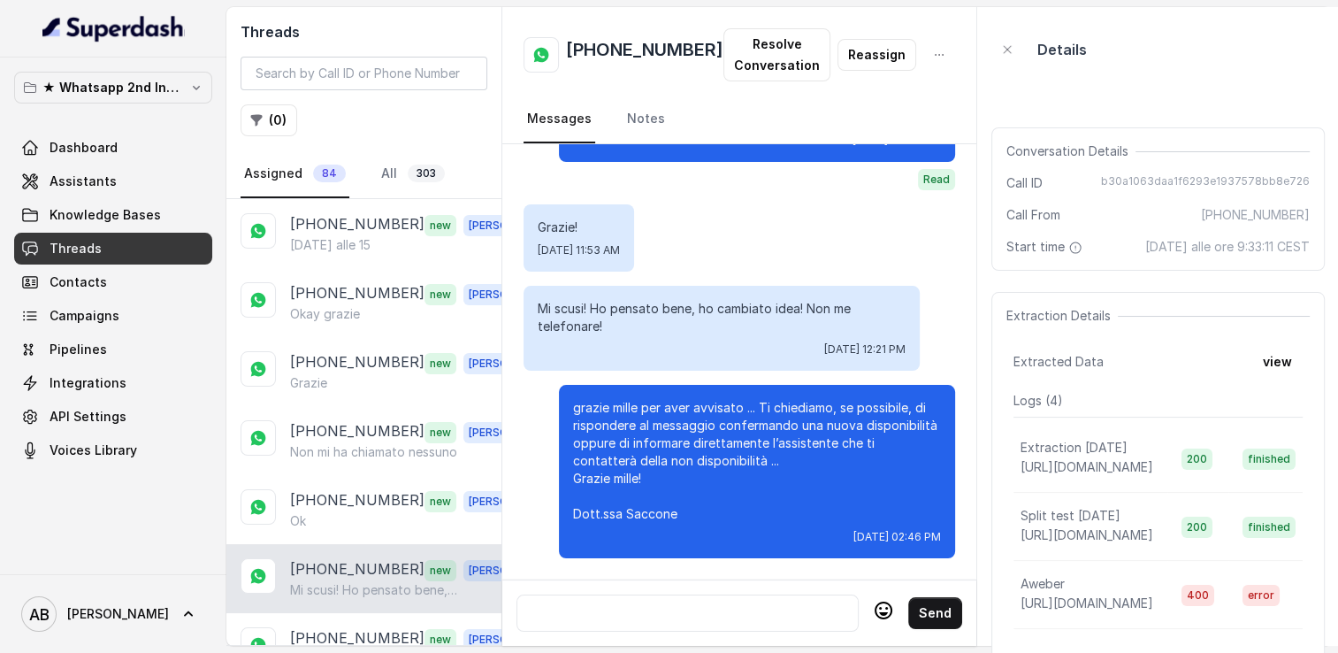
scroll to position [2608, 0]
click at [637, 602] on div at bounding box center [688, 612] width 326 height 21
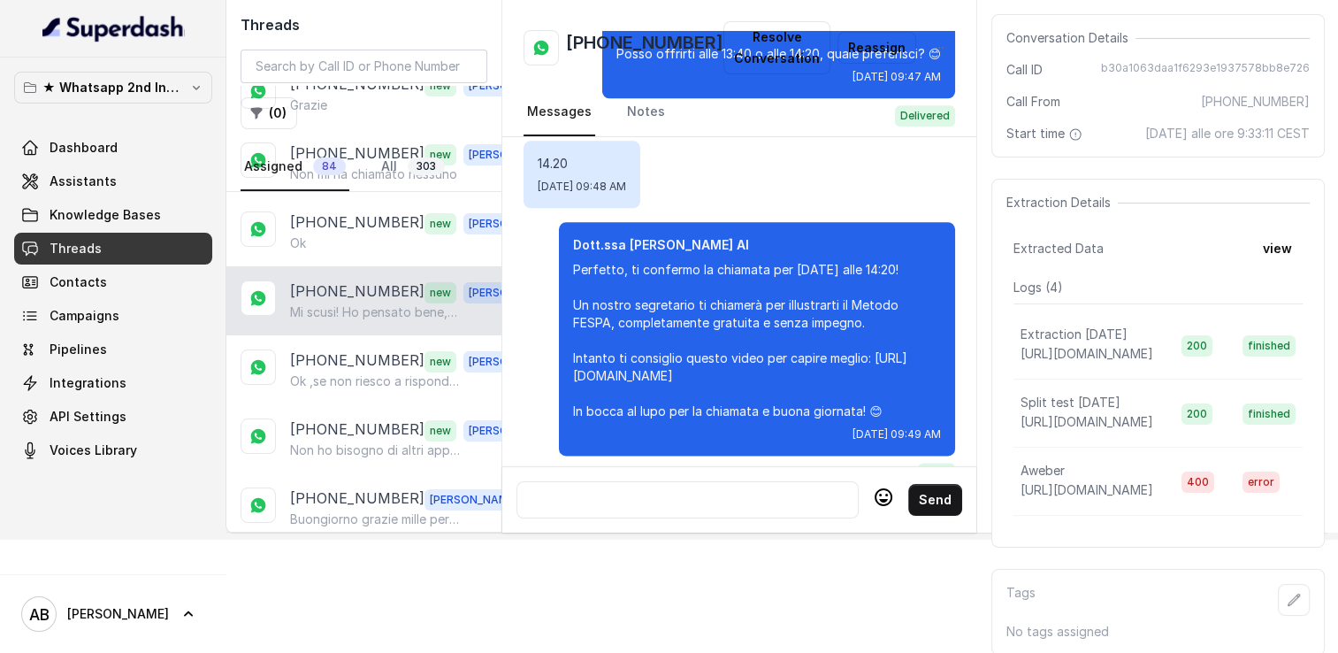
scroll to position [177, 0]
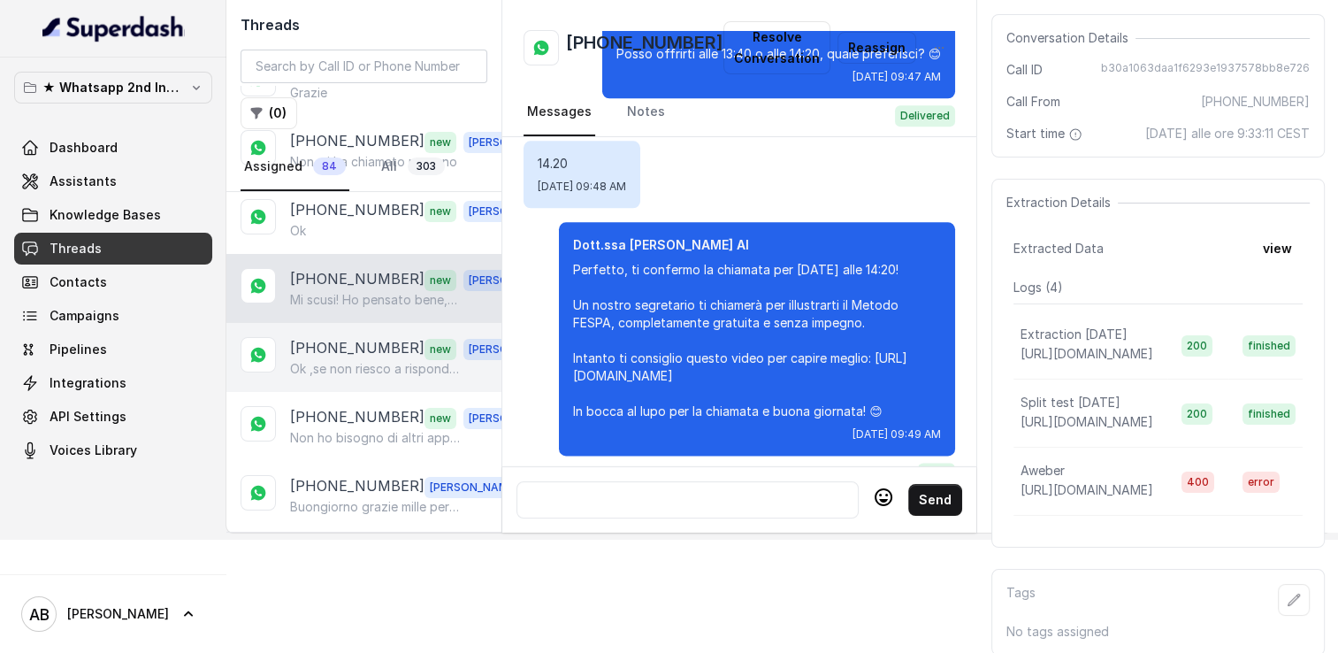
click at [353, 352] on p "[PHONE_NUMBER]" at bounding box center [357, 348] width 134 height 23
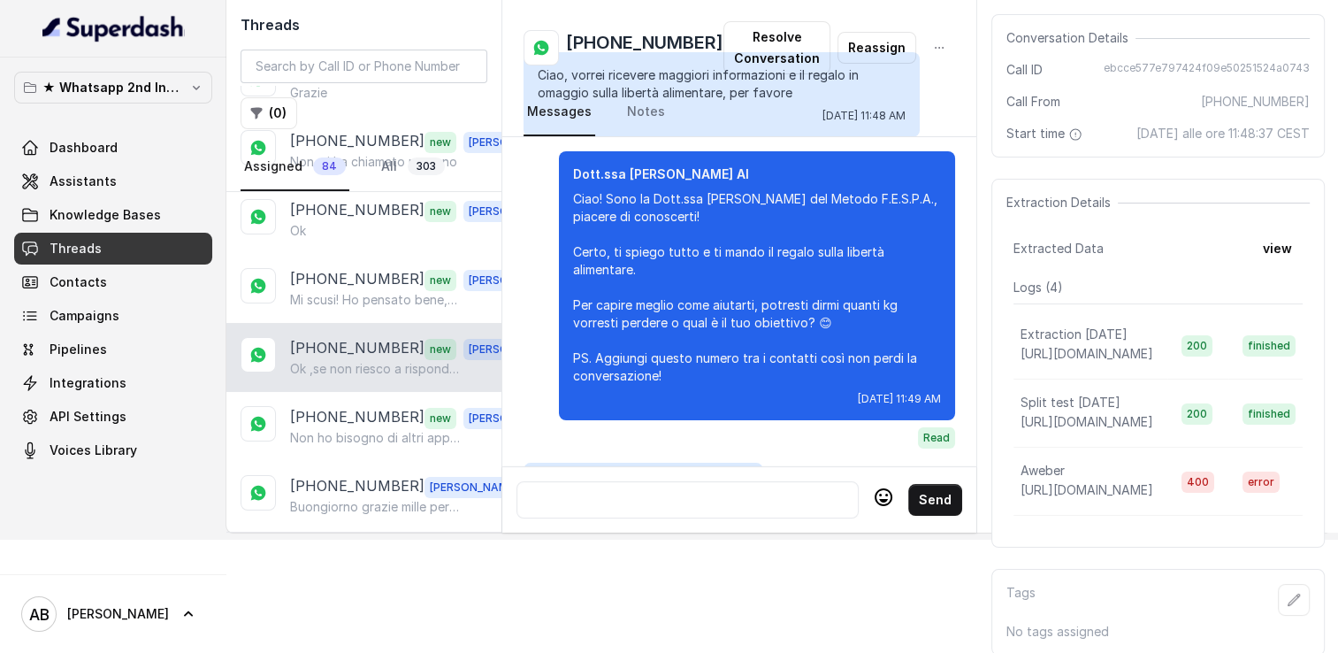
scroll to position [1705, 0]
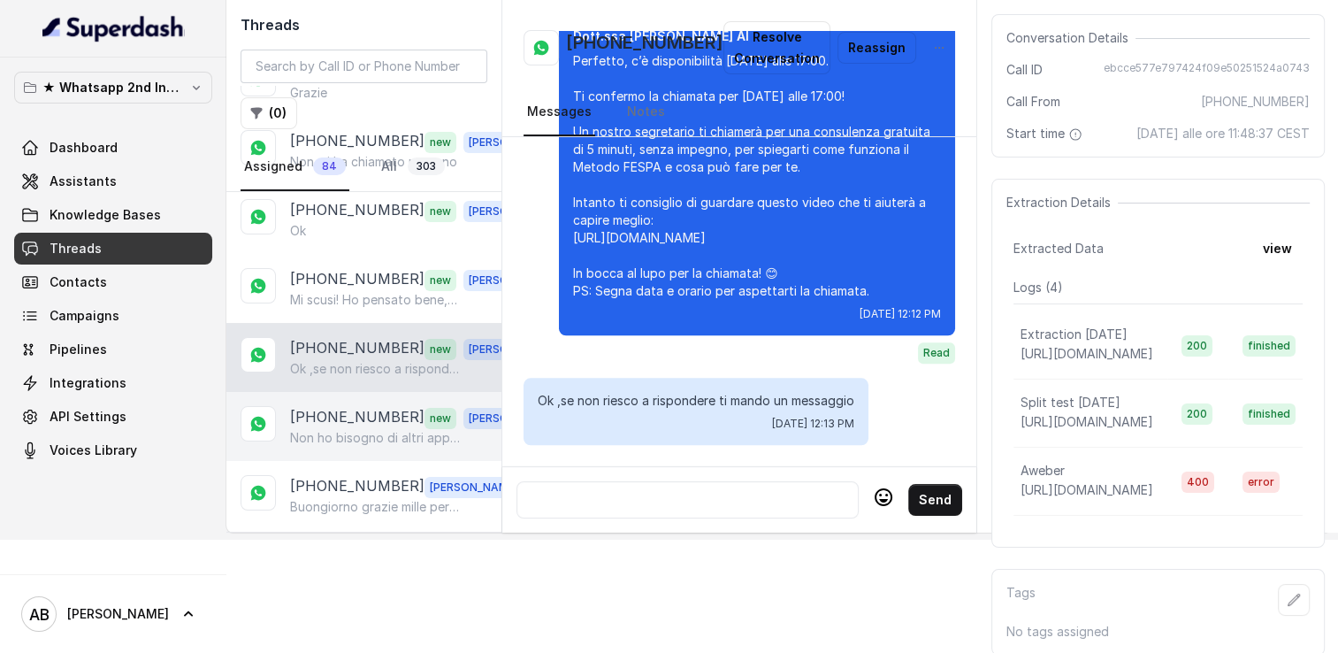
click at [364, 442] on div "+393332785744 new Alessandro Non ho bisogno di altri appuntamenti grazie" at bounding box center [363, 426] width 275 height 69
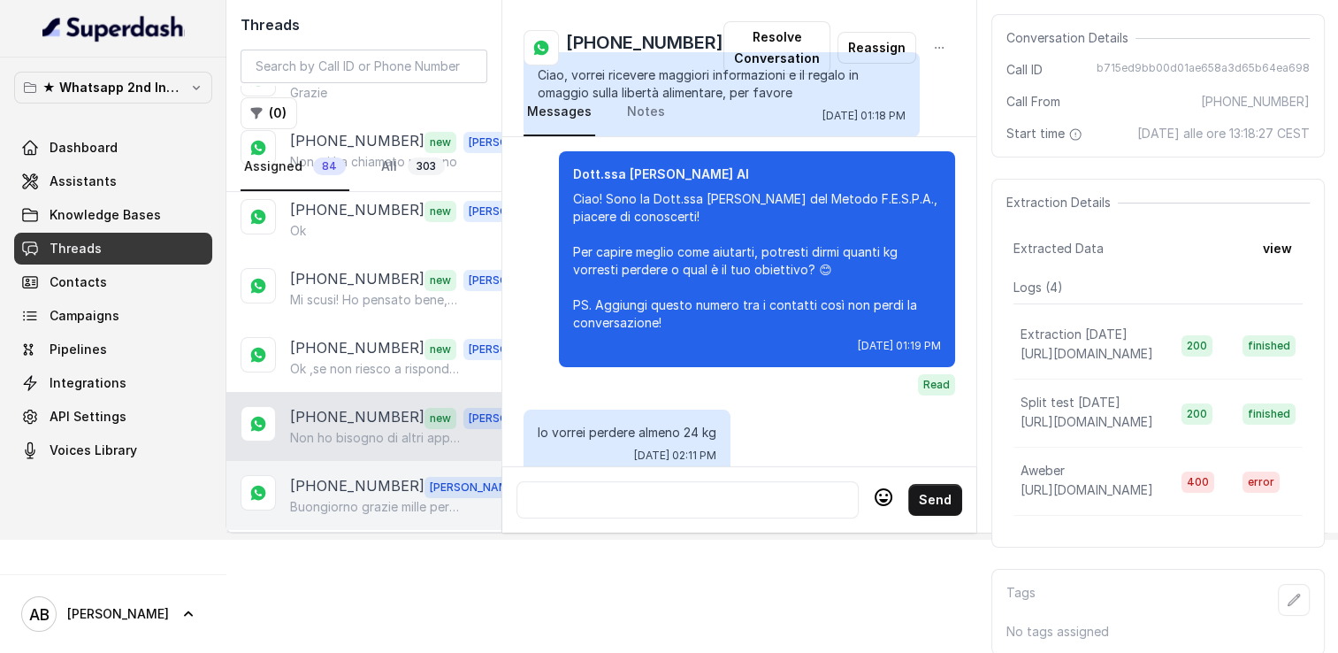
scroll to position [2091, 0]
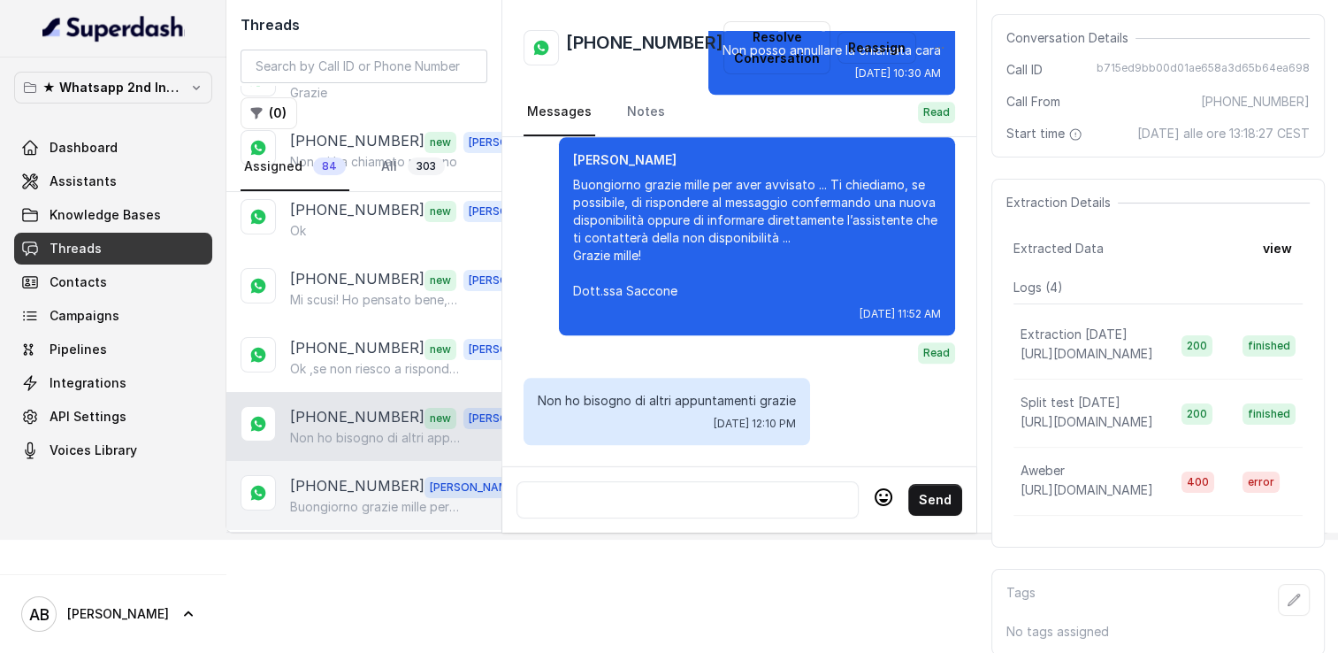
click at [367, 498] on p "Buongiorno grazie mille per aver avvisato ... Ti chiediamo, se possibile, di ri…" at bounding box center [375, 507] width 170 height 18
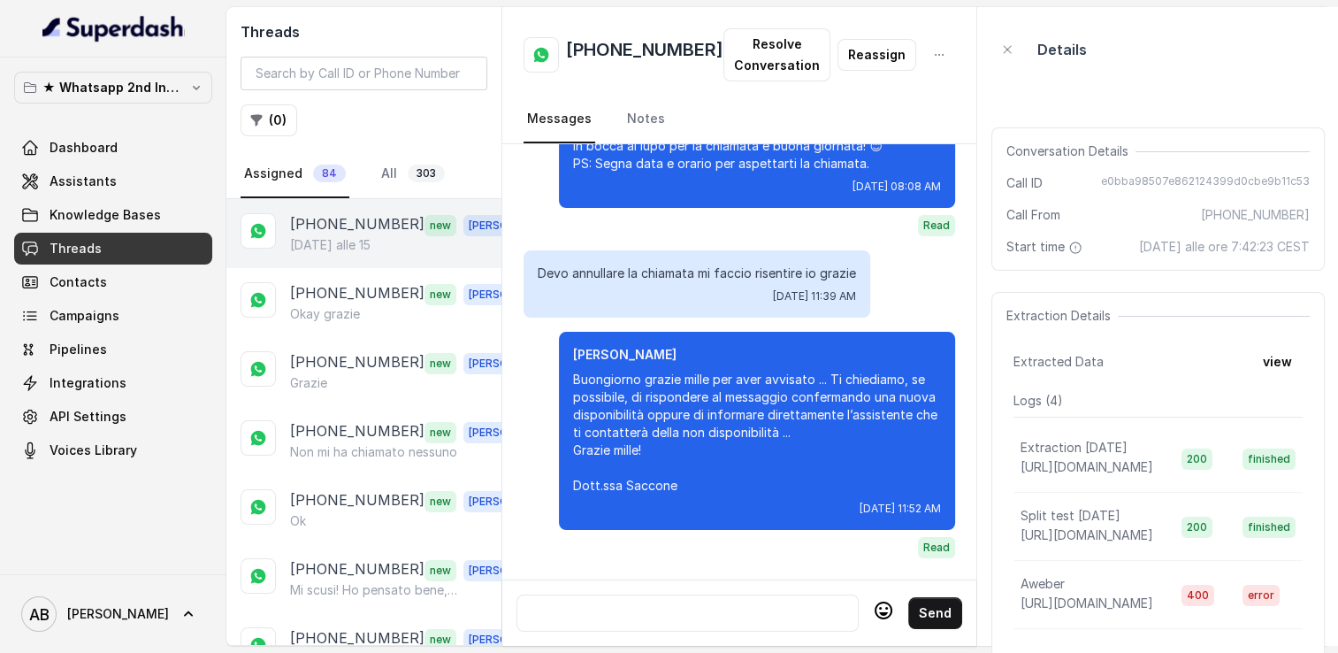
click at [357, 224] on p "[PHONE_NUMBER]" at bounding box center [357, 224] width 134 height 23
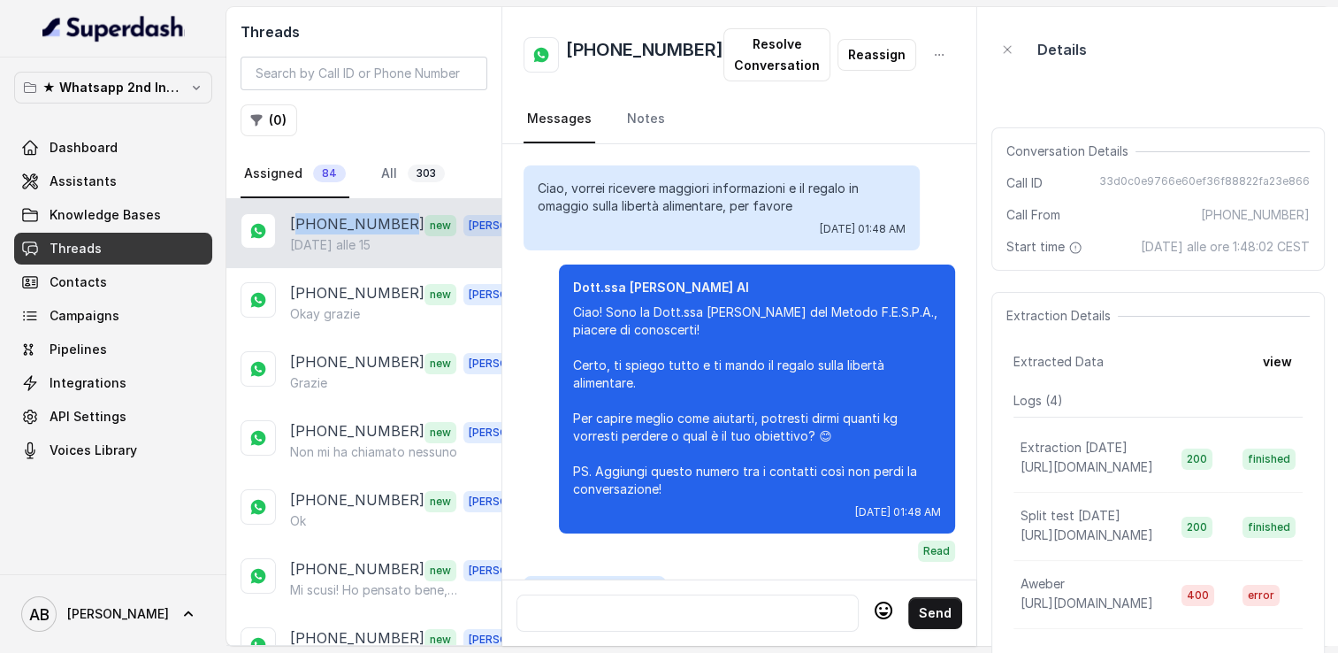
scroll to position [1472, 0]
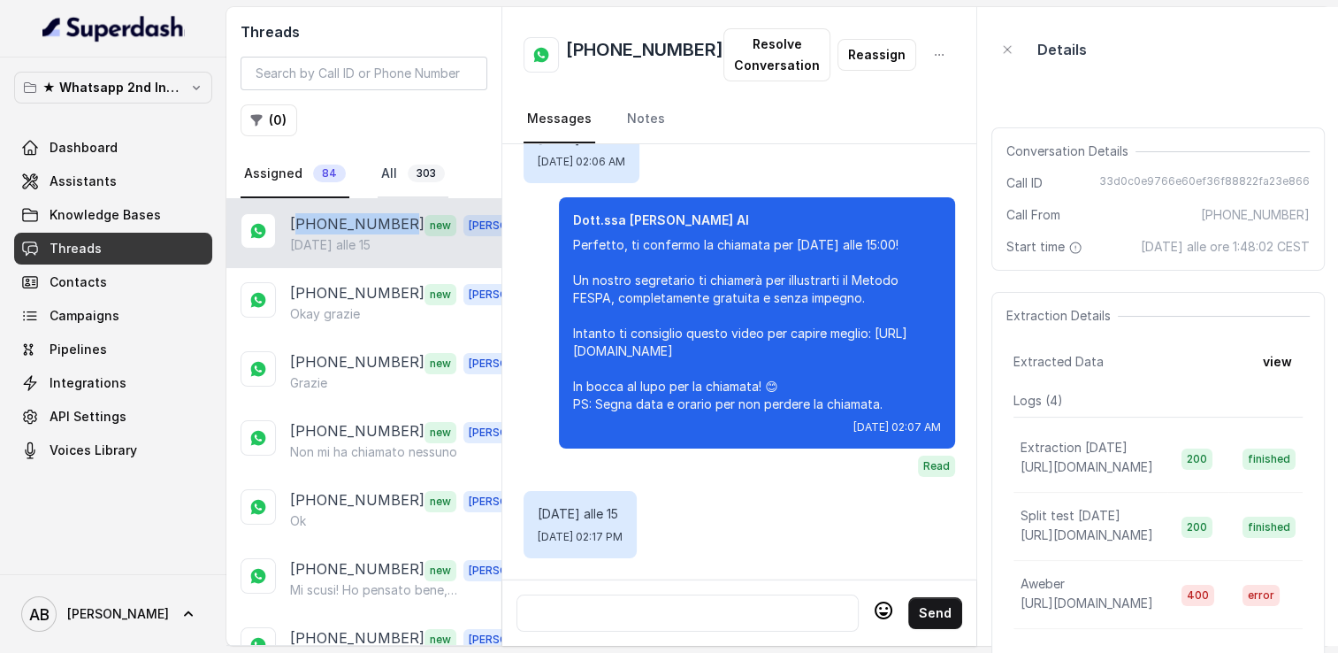
click at [379, 178] on link "All 303" at bounding box center [413, 174] width 71 height 48
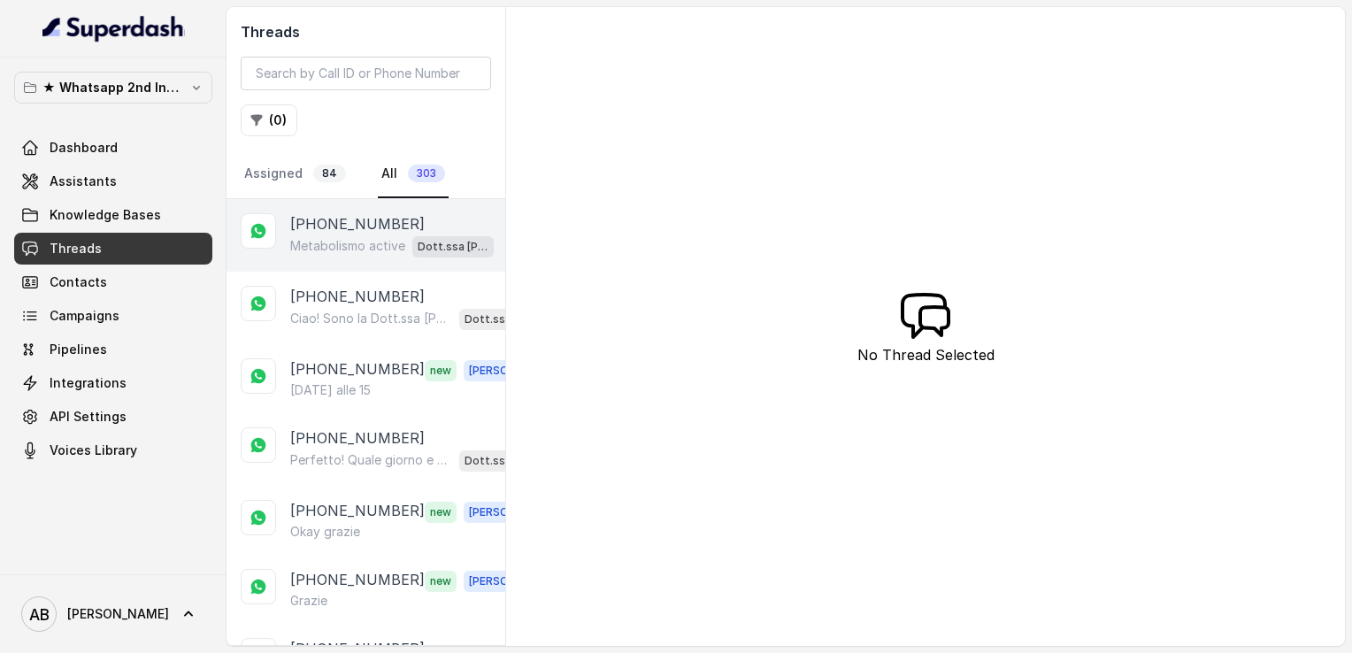
click at [370, 251] on p "Metabolismo active" at bounding box center [347, 246] width 115 height 18
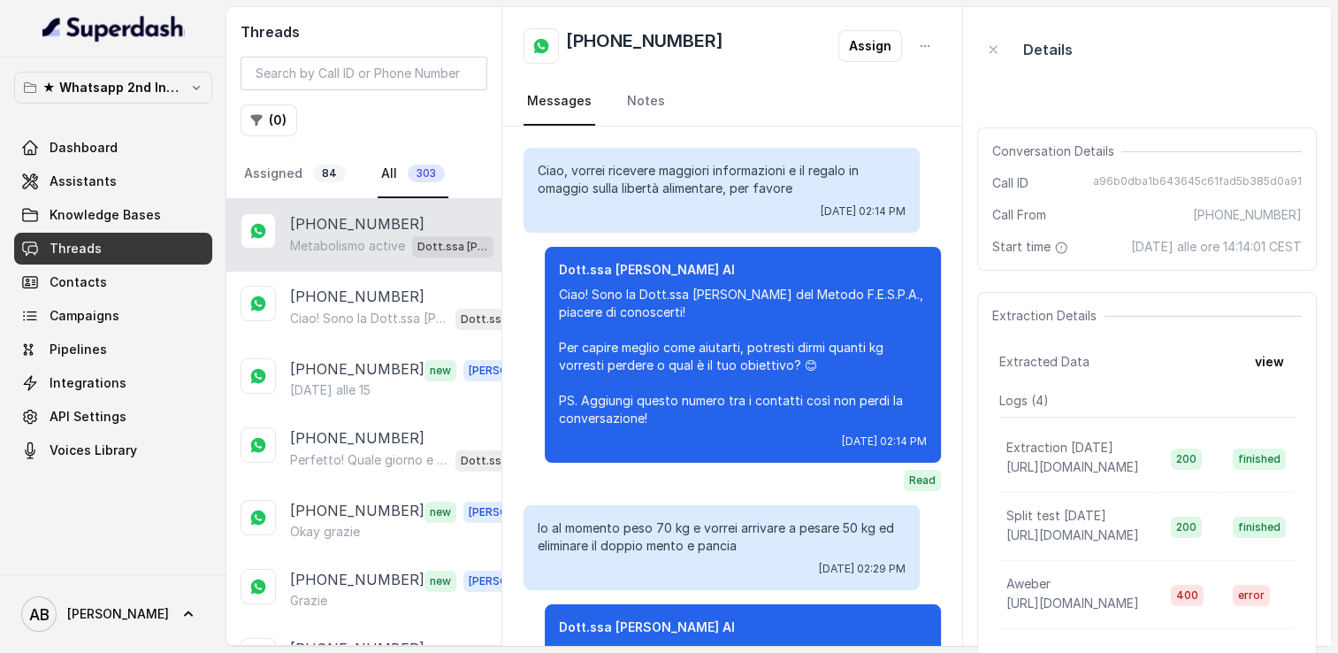
scroll to position [333, 0]
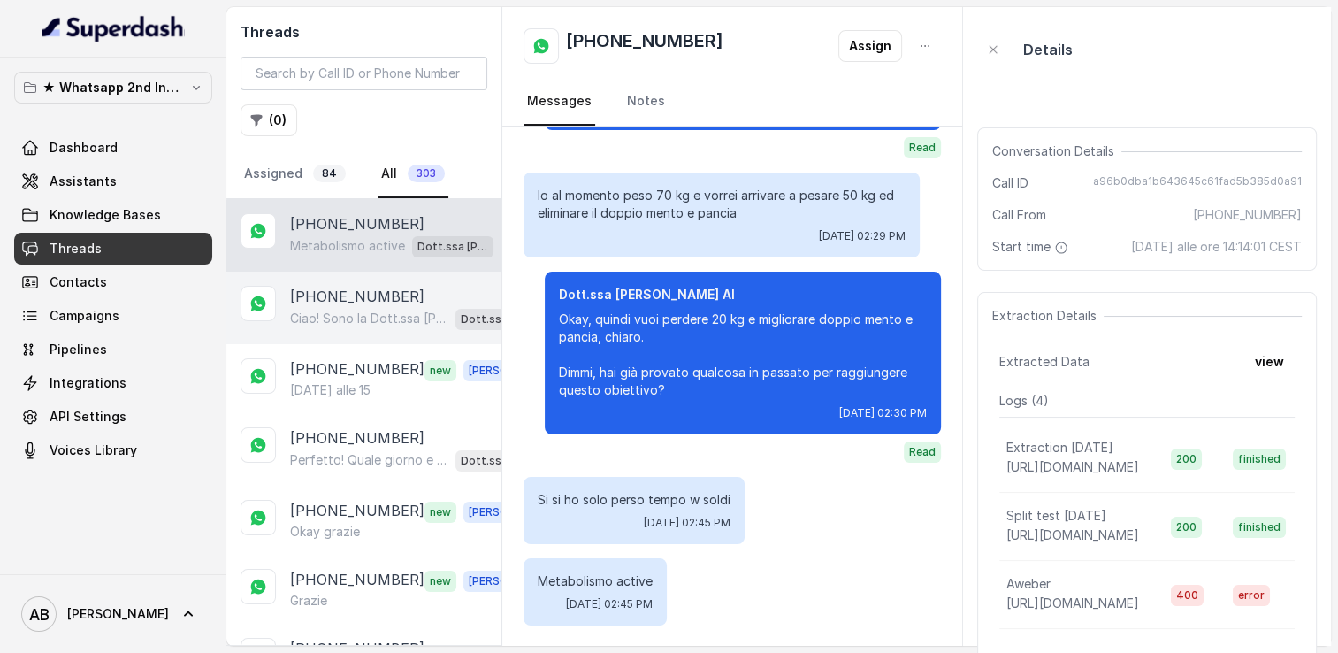
click at [352, 293] on p "+393807551535" at bounding box center [357, 296] width 134 height 21
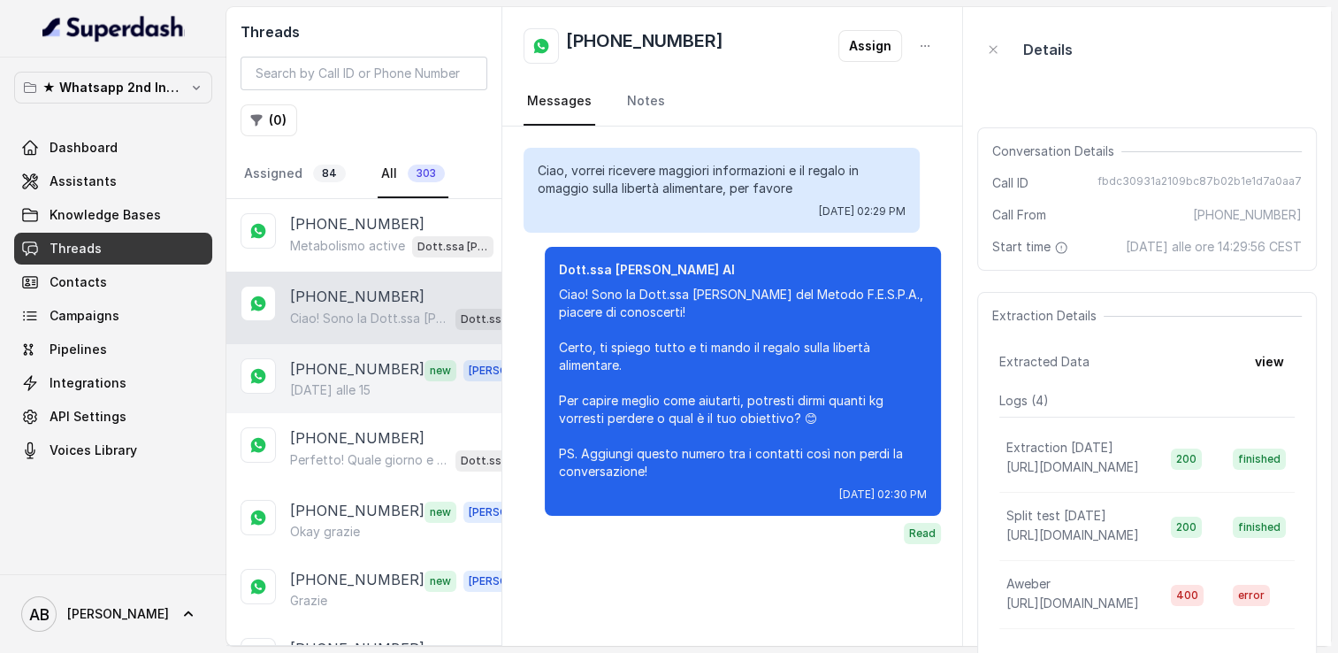
click at [342, 348] on div "+393299486810 new Alessandro Martedì alle 15" at bounding box center [363, 378] width 275 height 69
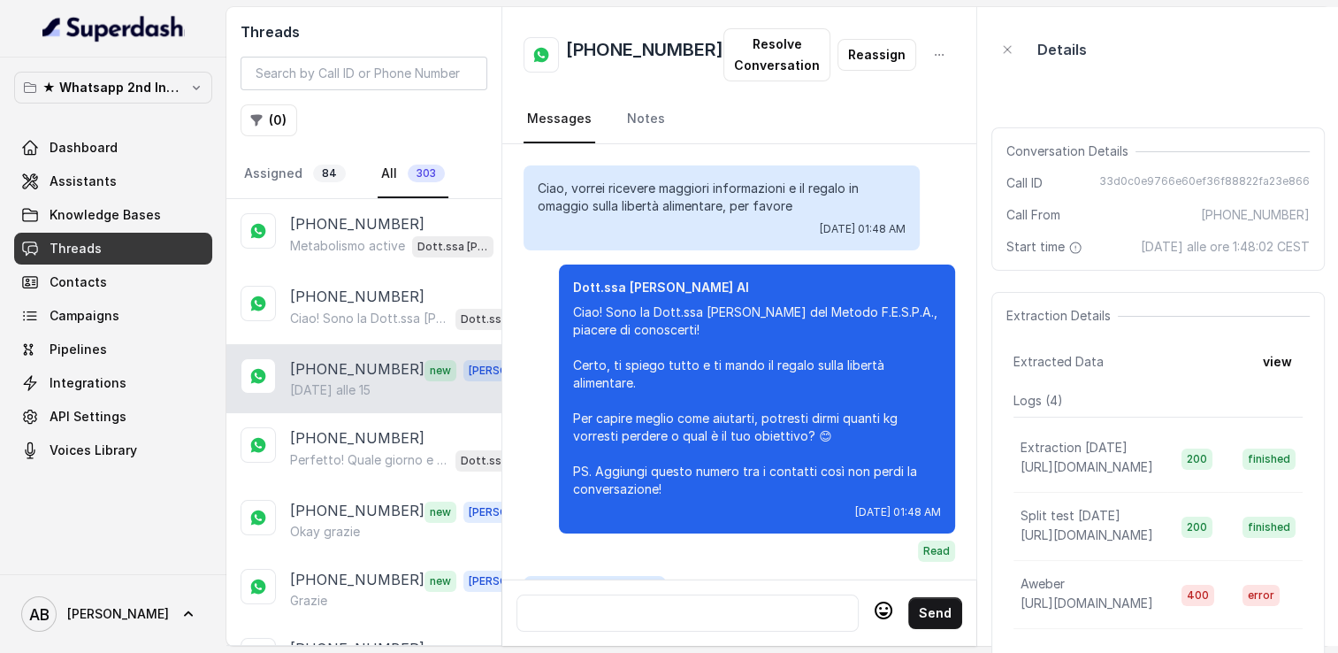
scroll to position [1472, 0]
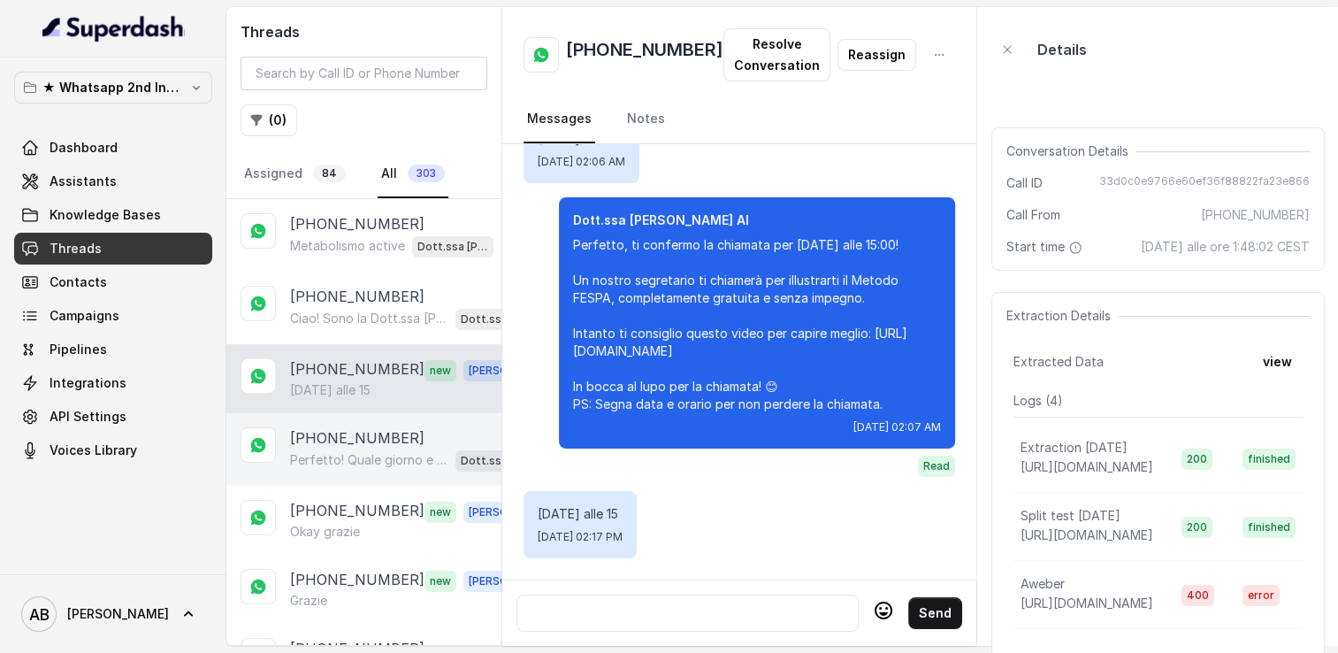
click at [338, 451] on p "Perfetto! Quale giorno e orario preferisci per la chiamata gratuita? Così ti me…" at bounding box center [369, 460] width 158 height 18
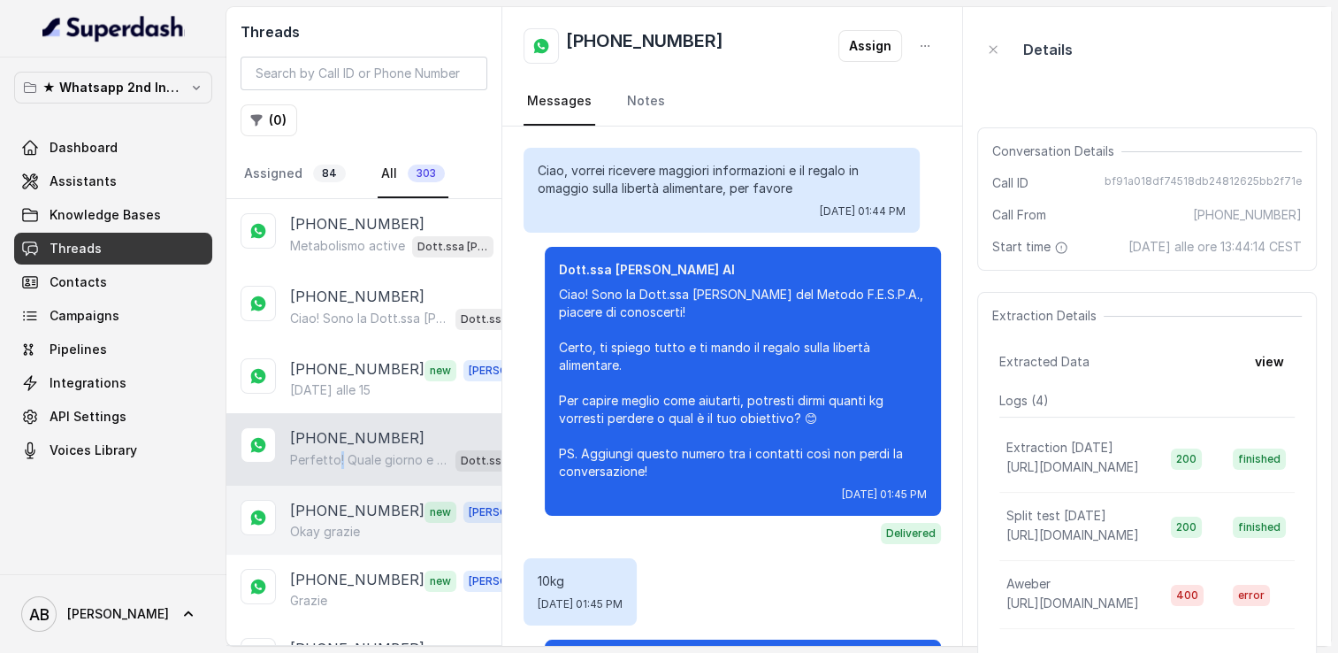
scroll to position [994, 0]
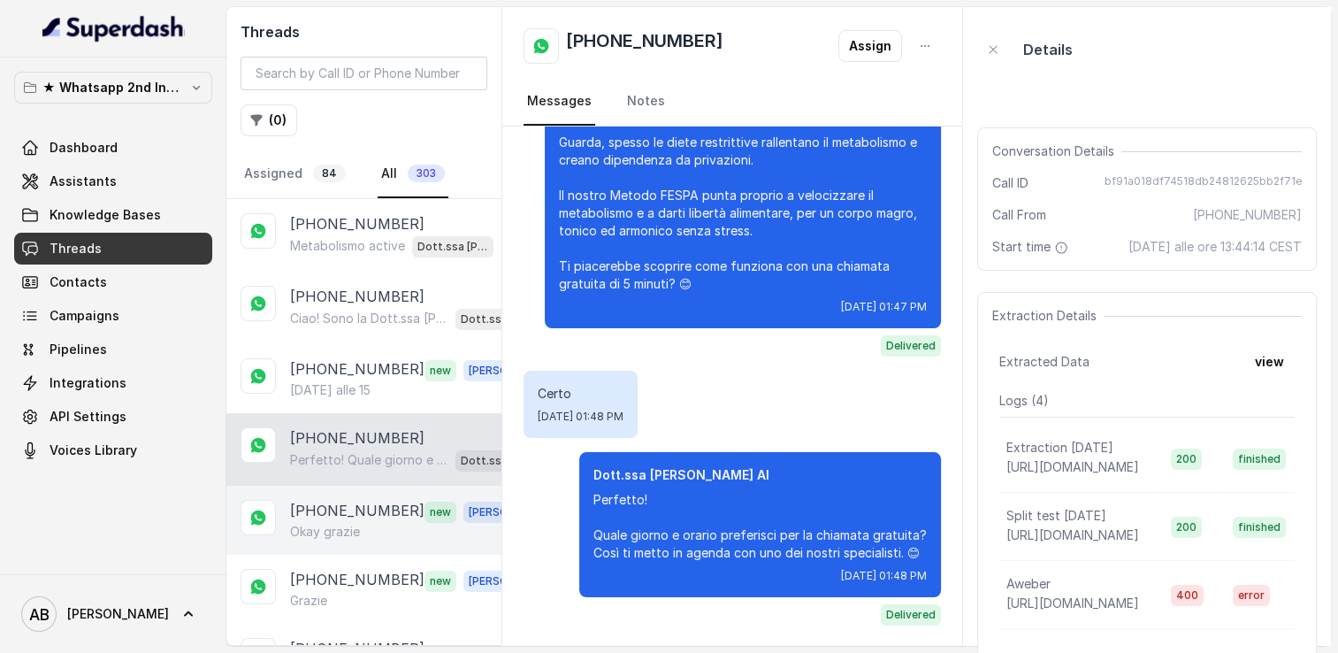
click at [331, 503] on p "[PHONE_NUMBER]" at bounding box center [357, 511] width 134 height 23
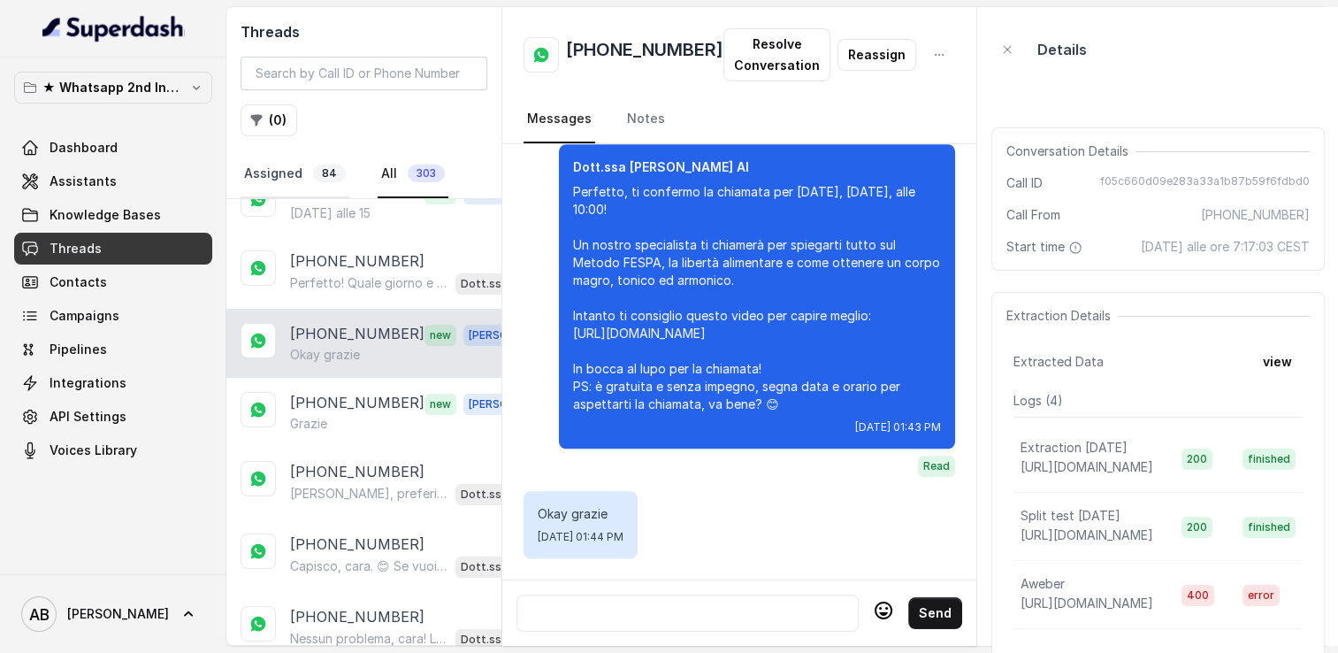
click at [309, 172] on link "Assigned 84" at bounding box center [295, 174] width 109 height 48
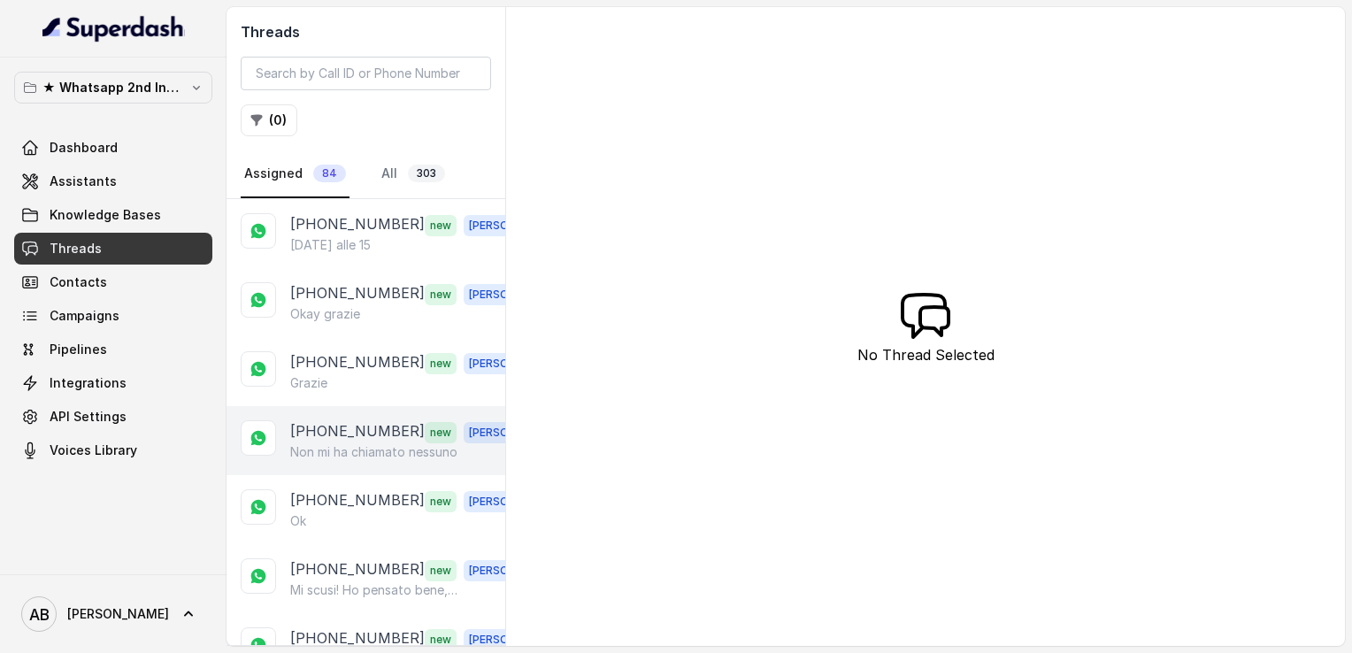
click at [341, 430] on p "[PHONE_NUMBER]" at bounding box center [357, 431] width 134 height 23
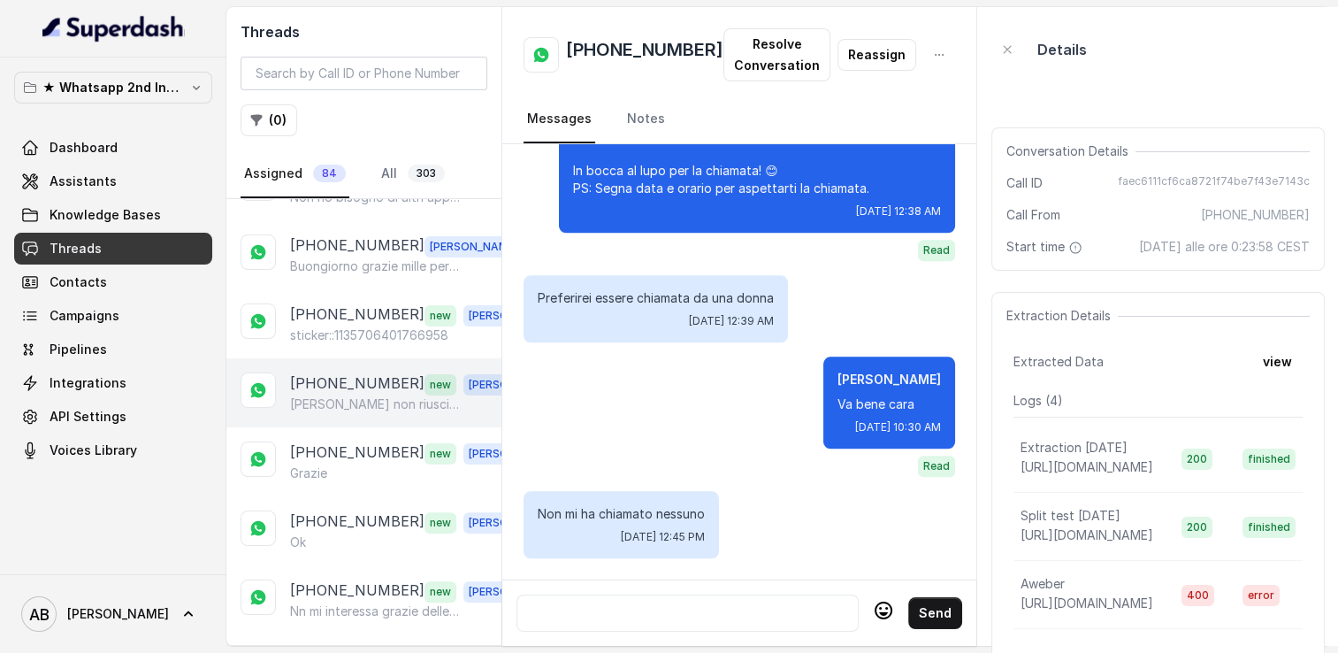
click at [333, 404] on div "+393491550978 new Alessandro Buongiorno non riuscirò a rispondere alla chiamata…" at bounding box center [363, 392] width 275 height 69
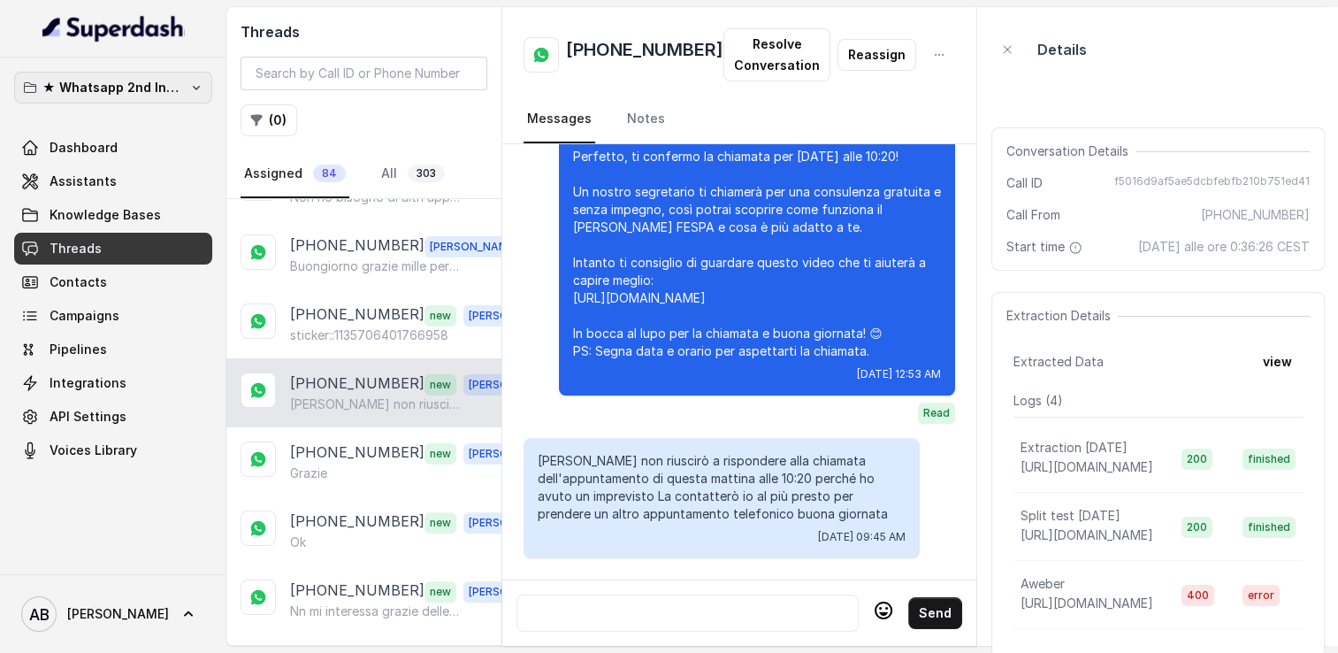
click at [142, 80] on p "★ Whatsapp 2nd Inbound BM5" at bounding box center [113, 87] width 142 height 21
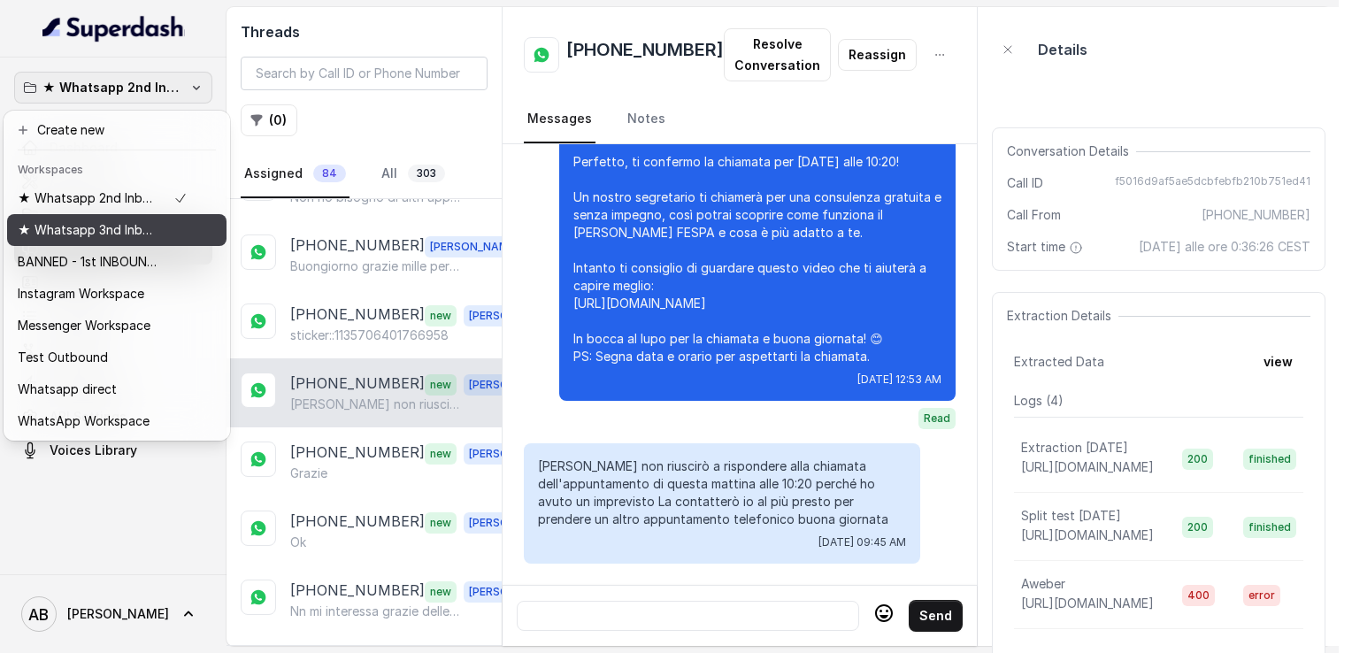
click at [130, 227] on p "★ Whatsapp 3nd Inbound BM5" at bounding box center [89, 229] width 142 height 21
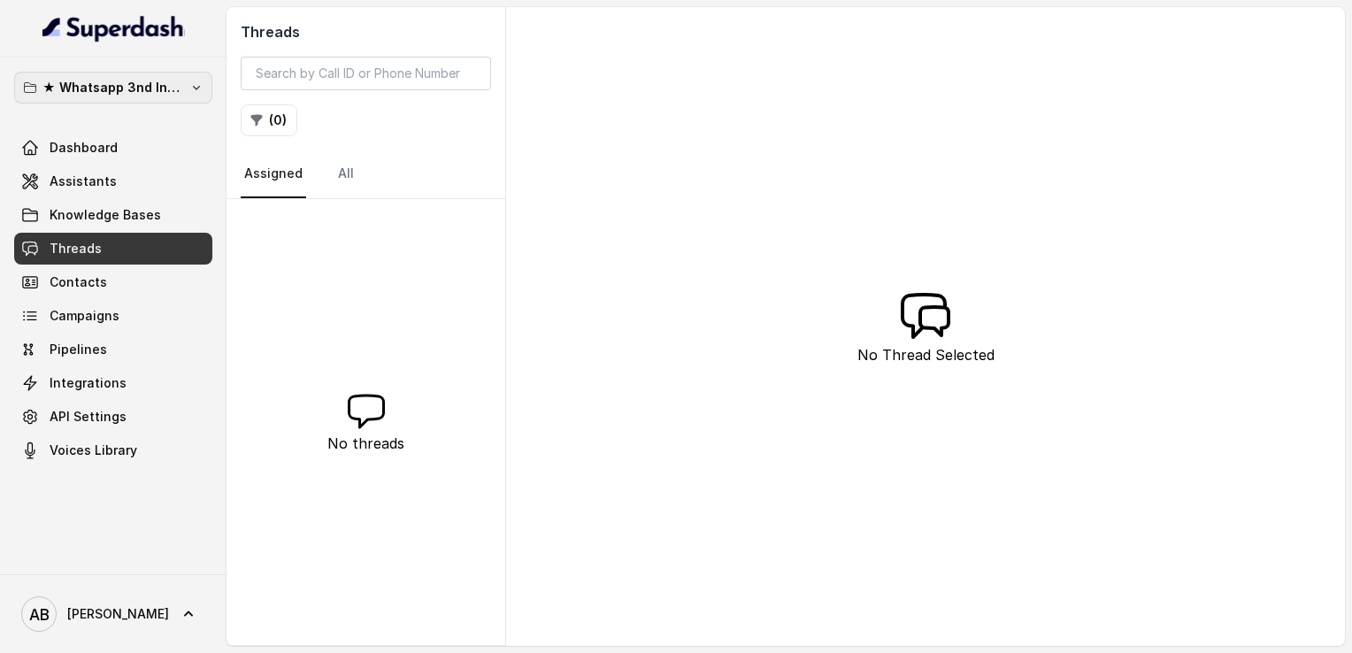
click at [101, 80] on p "★ Whatsapp 3nd Inbound BM5" at bounding box center [113, 87] width 142 height 21
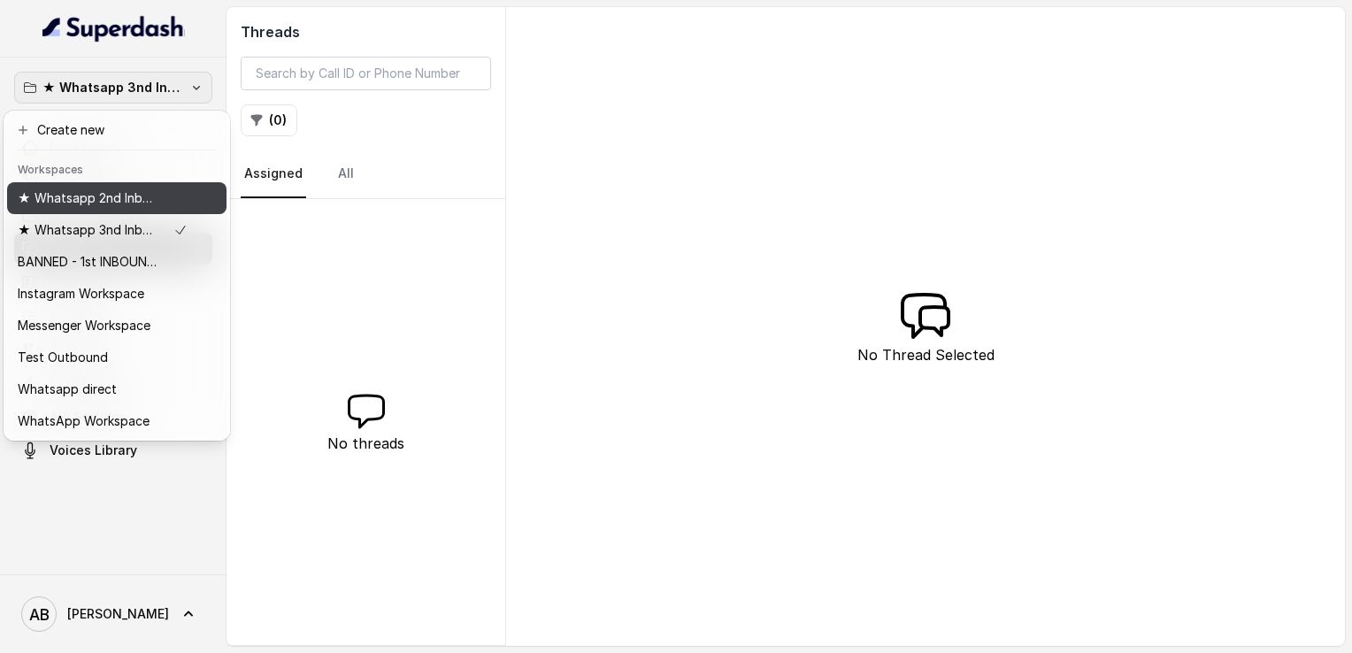
click at [88, 200] on p "★ Whatsapp 2nd Inbound BM5" at bounding box center [89, 198] width 142 height 21
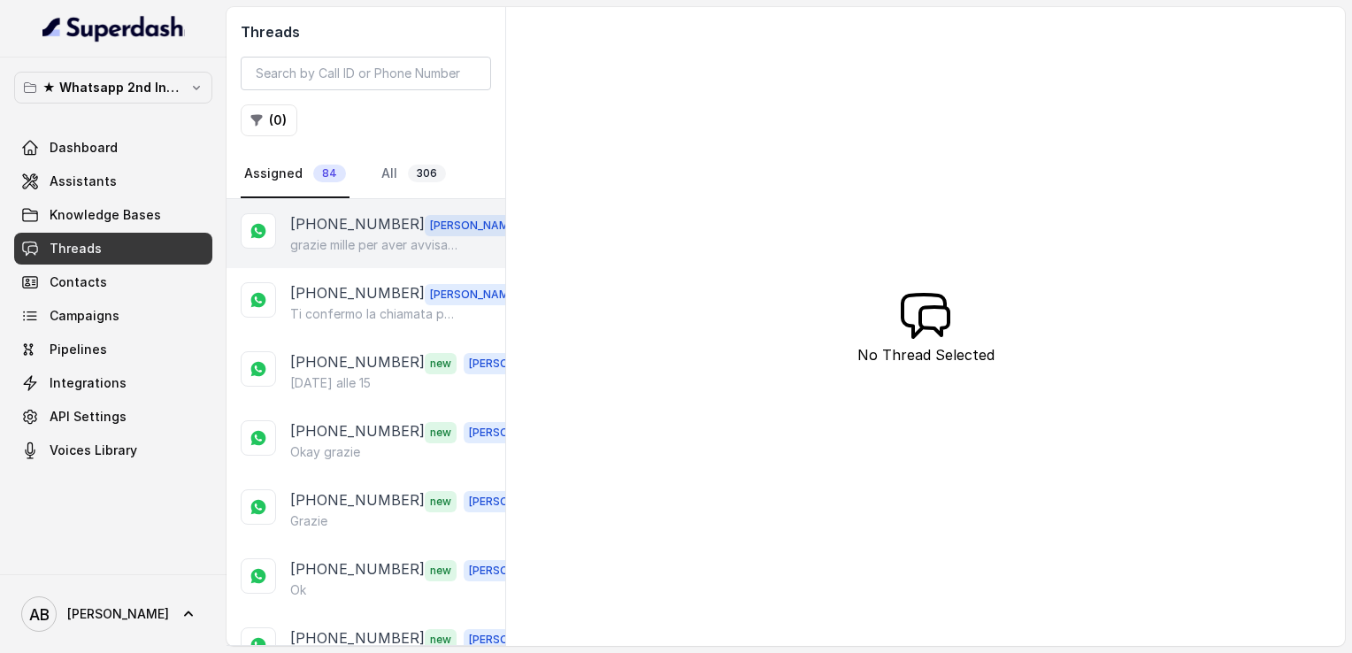
click at [335, 236] on p "grazie mille per aver avvisato ... Ti chiediamo, se possibile, di rispondere al…" at bounding box center [375, 245] width 170 height 18
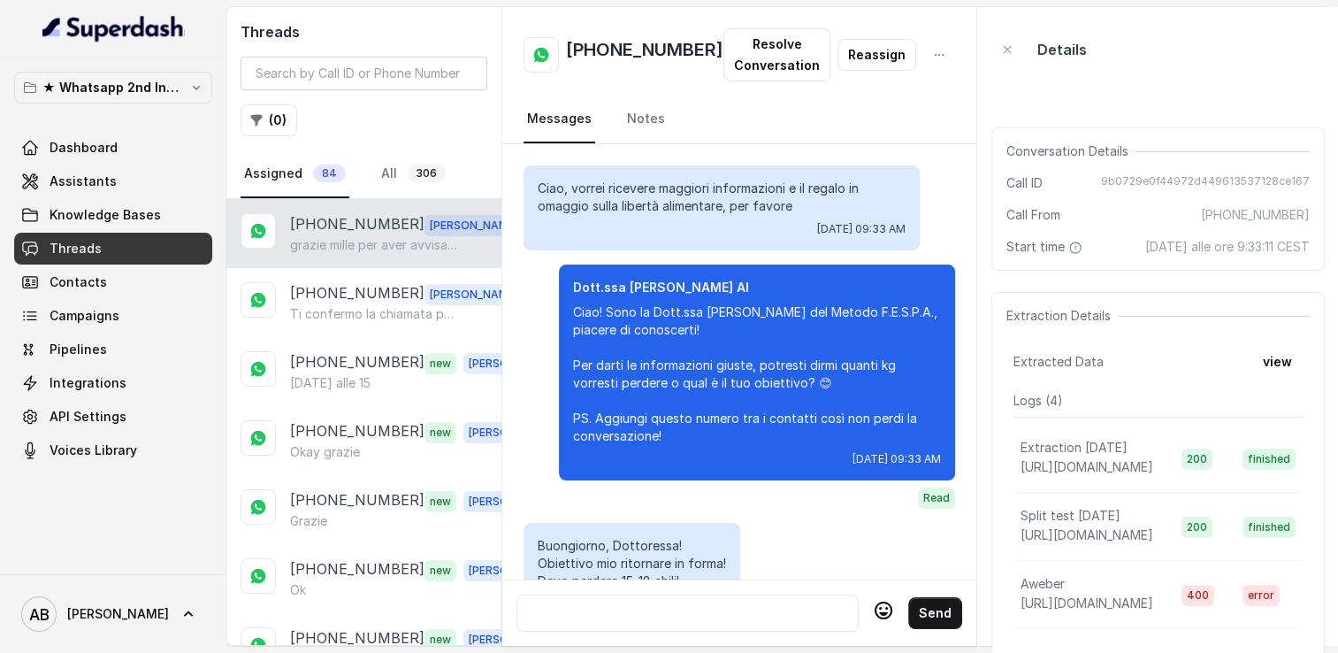
scroll to position [2671, 0]
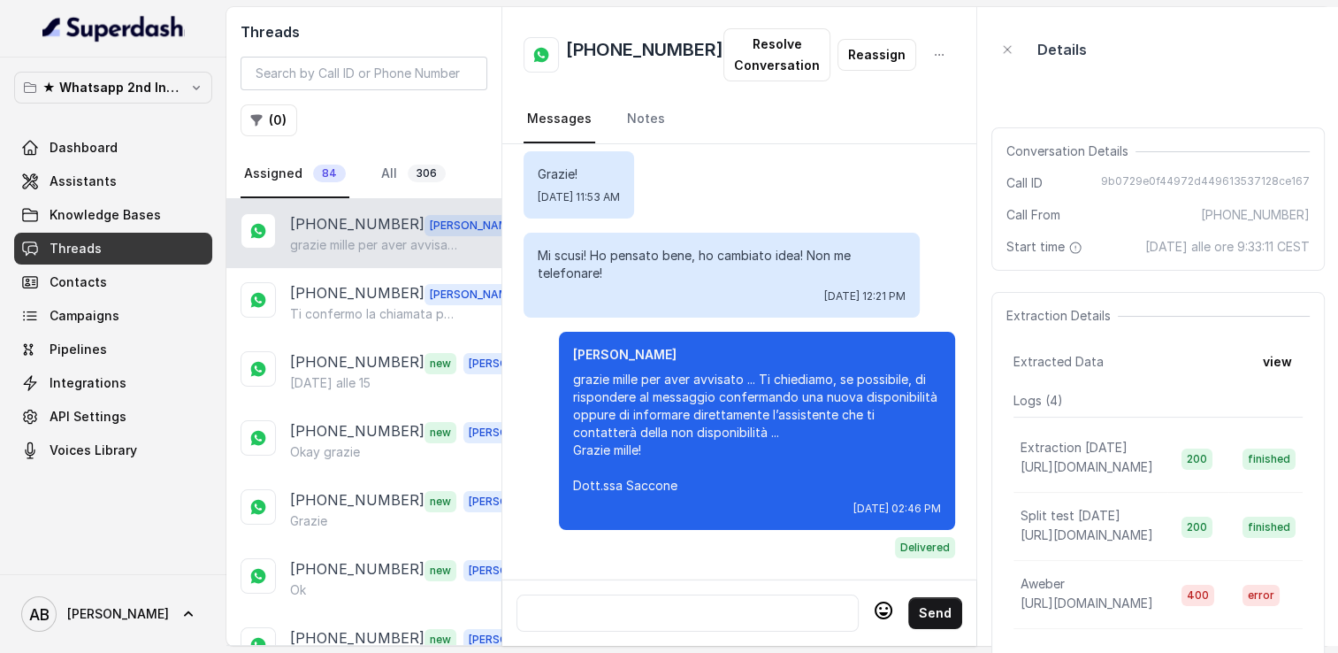
click at [604, 603] on div at bounding box center [688, 612] width 326 height 21
click at [335, 282] on p "[PHONE_NUMBER]" at bounding box center [357, 293] width 134 height 23
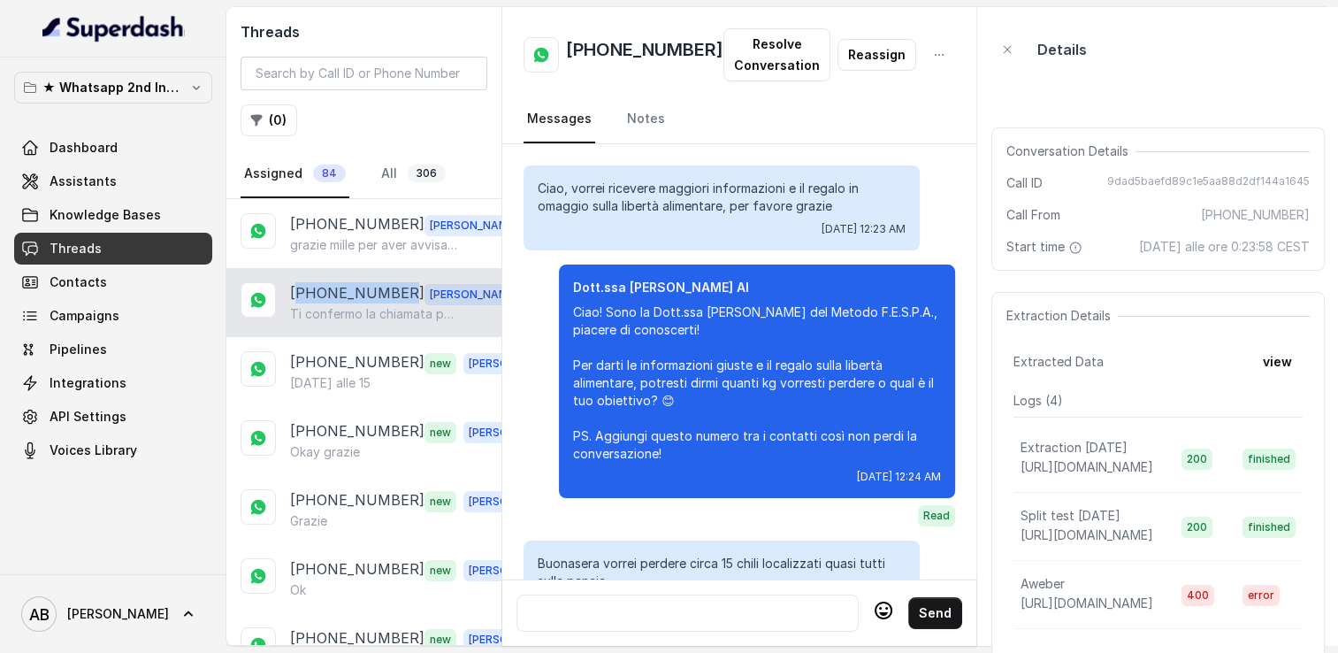
scroll to position [2109, 0]
